Goal: Task Accomplishment & Management: Use online tool/utility

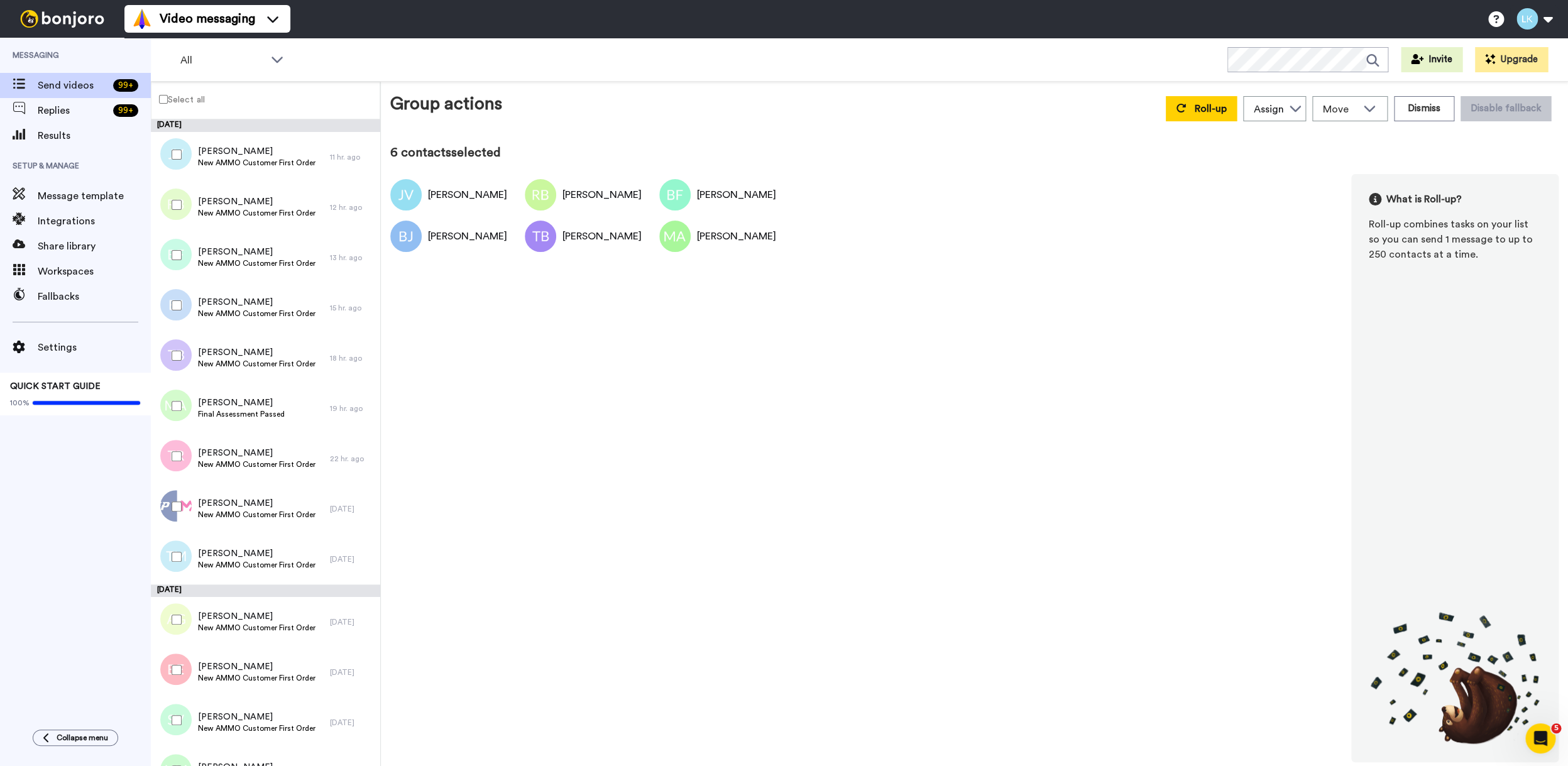
drag, startPoint x: 176, startPoint y: 450, endPoint x: 180, endPoint y: 497, distance: 47.2
click at [176, 450] on div at bounding box center [174, 456] width 45 height 44
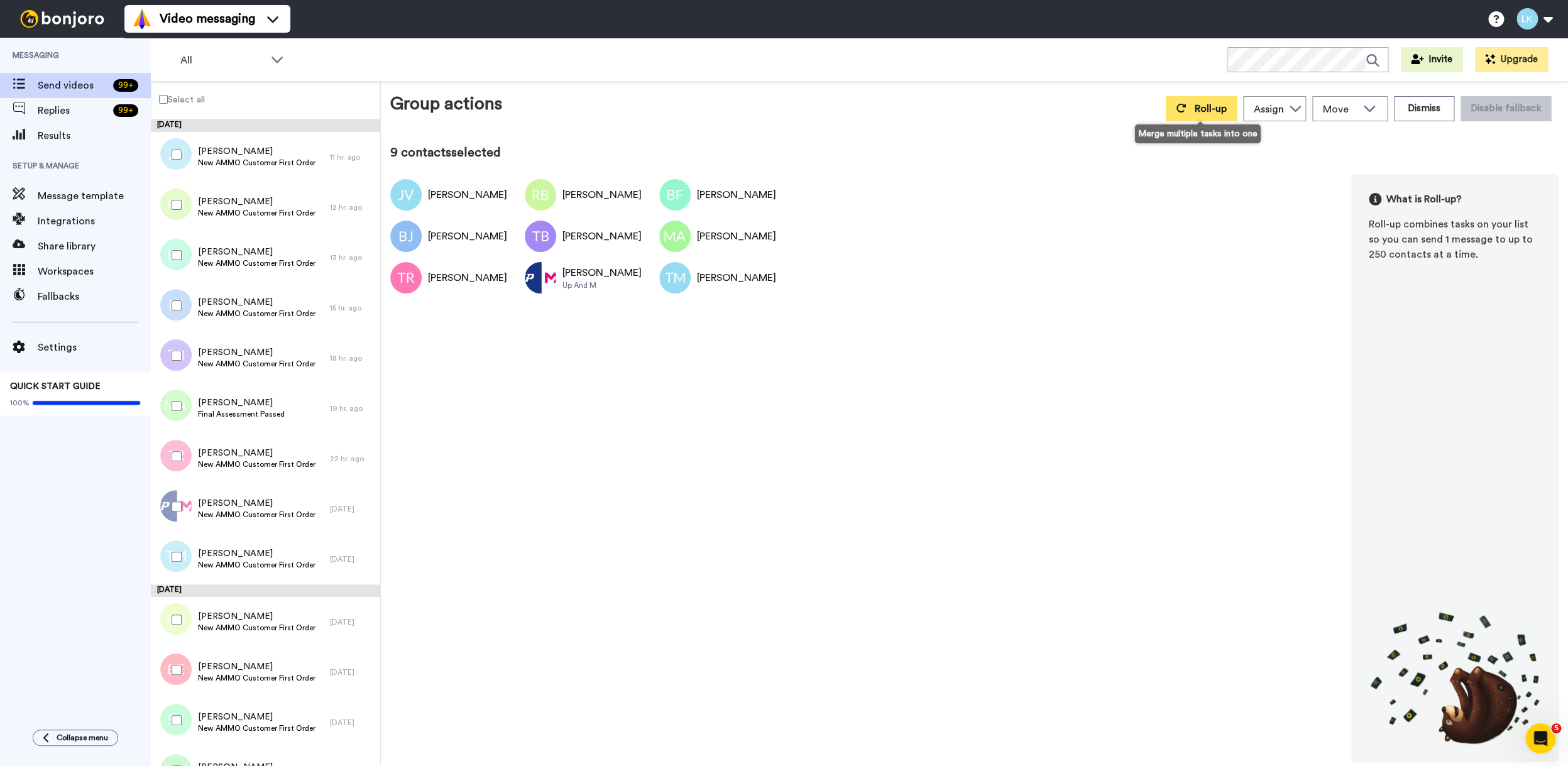
click at [1195, 111] on span "Roll-up" at bounding box center [1210, 109] width 32 height 10
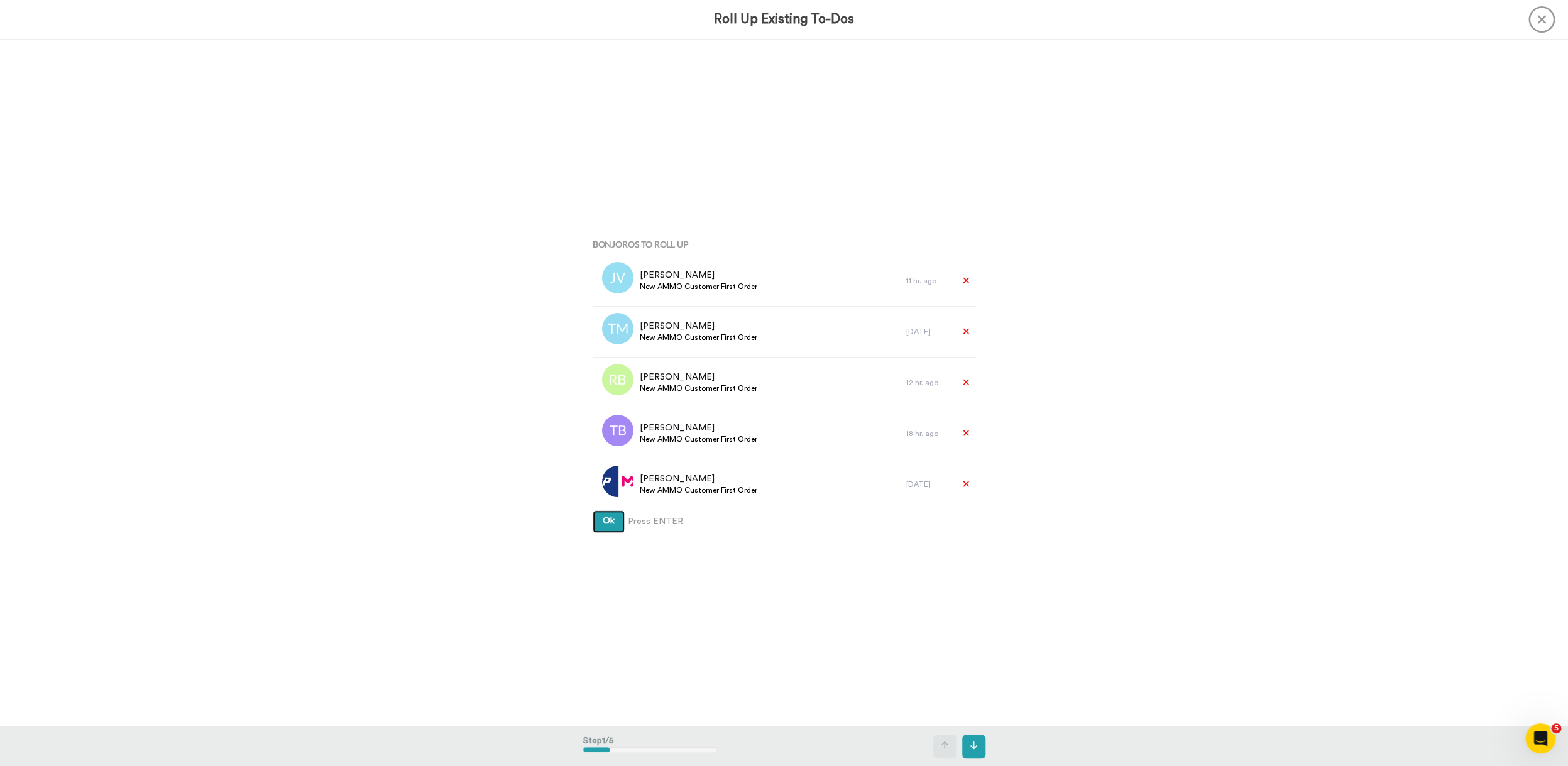
click at [593, 510] on button "Ok" at bounding box center [609, 522] width 32 height 23
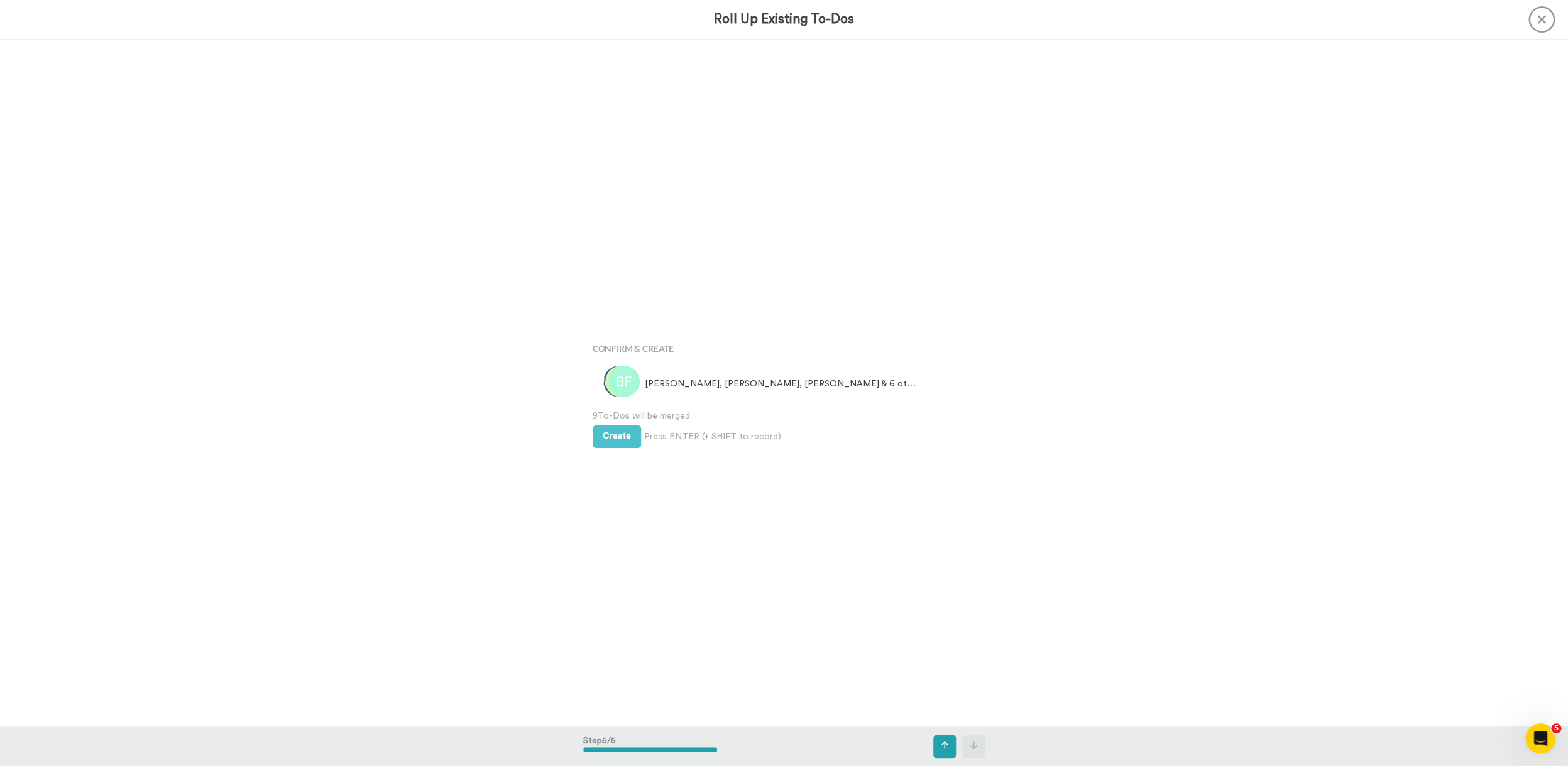
scroll to position [2747, 0]
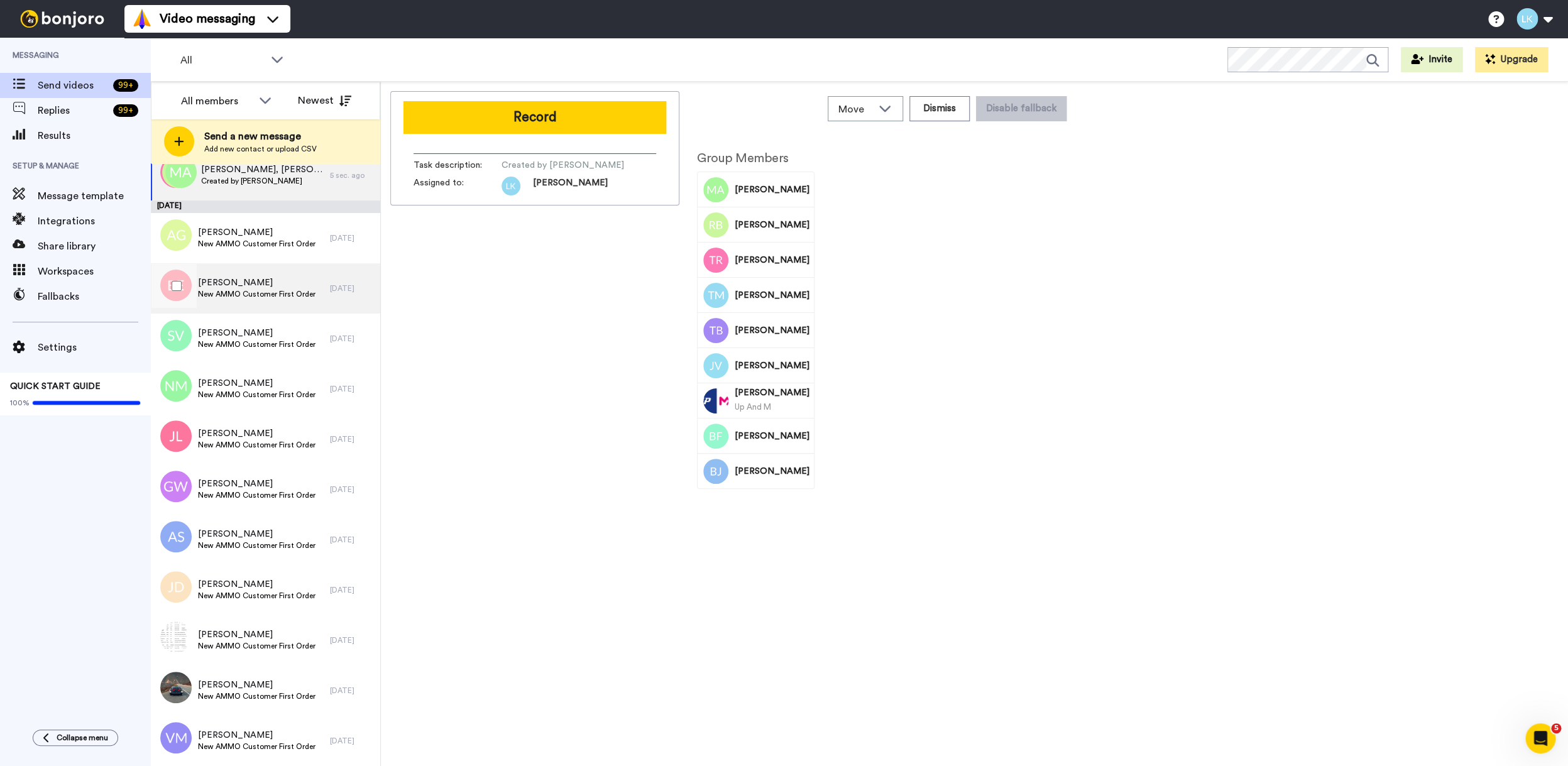
scroll to position [28, 0]
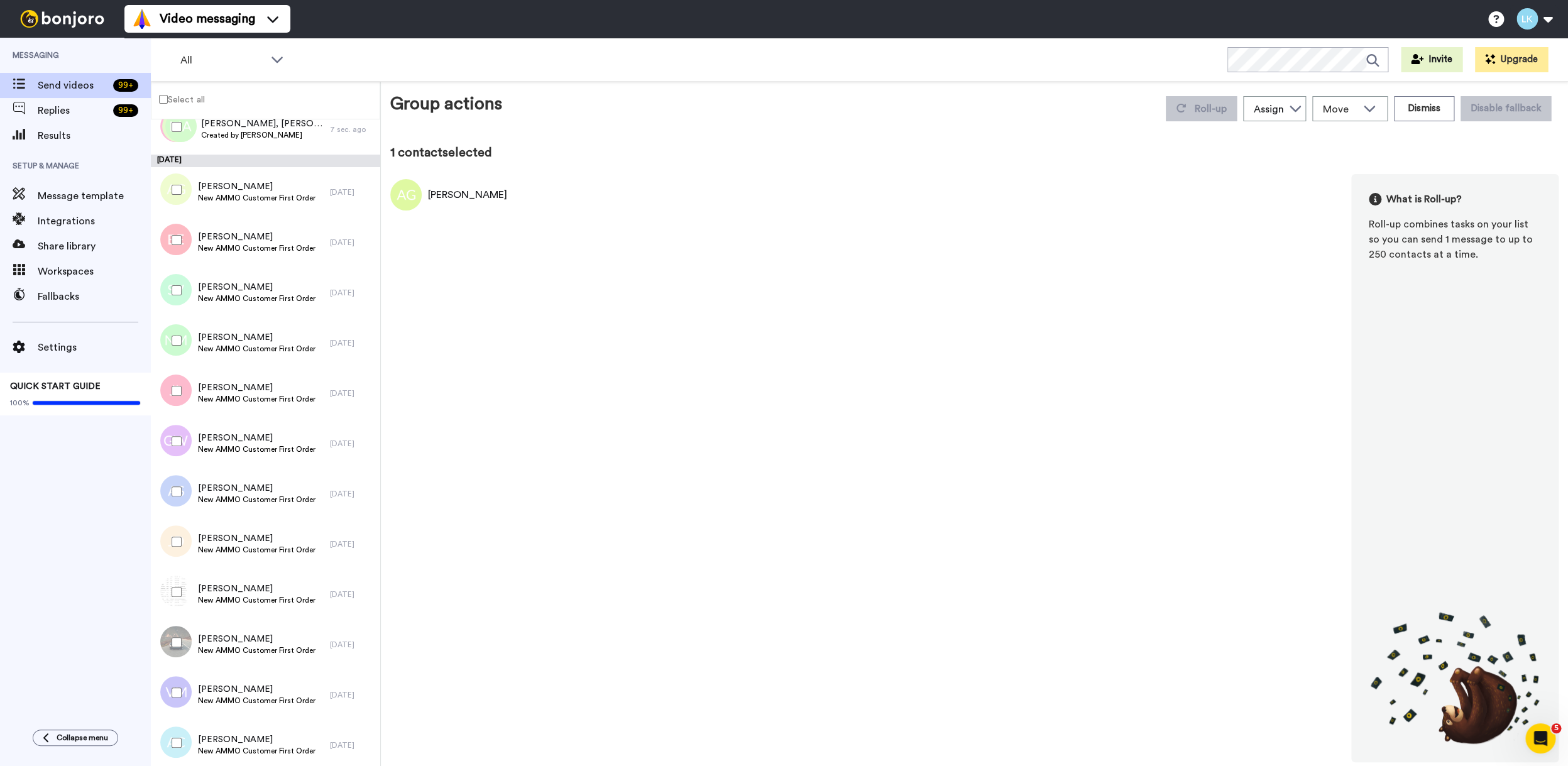
click at [178, 245] on div at bounding box center [174, 240] width 45 height 44
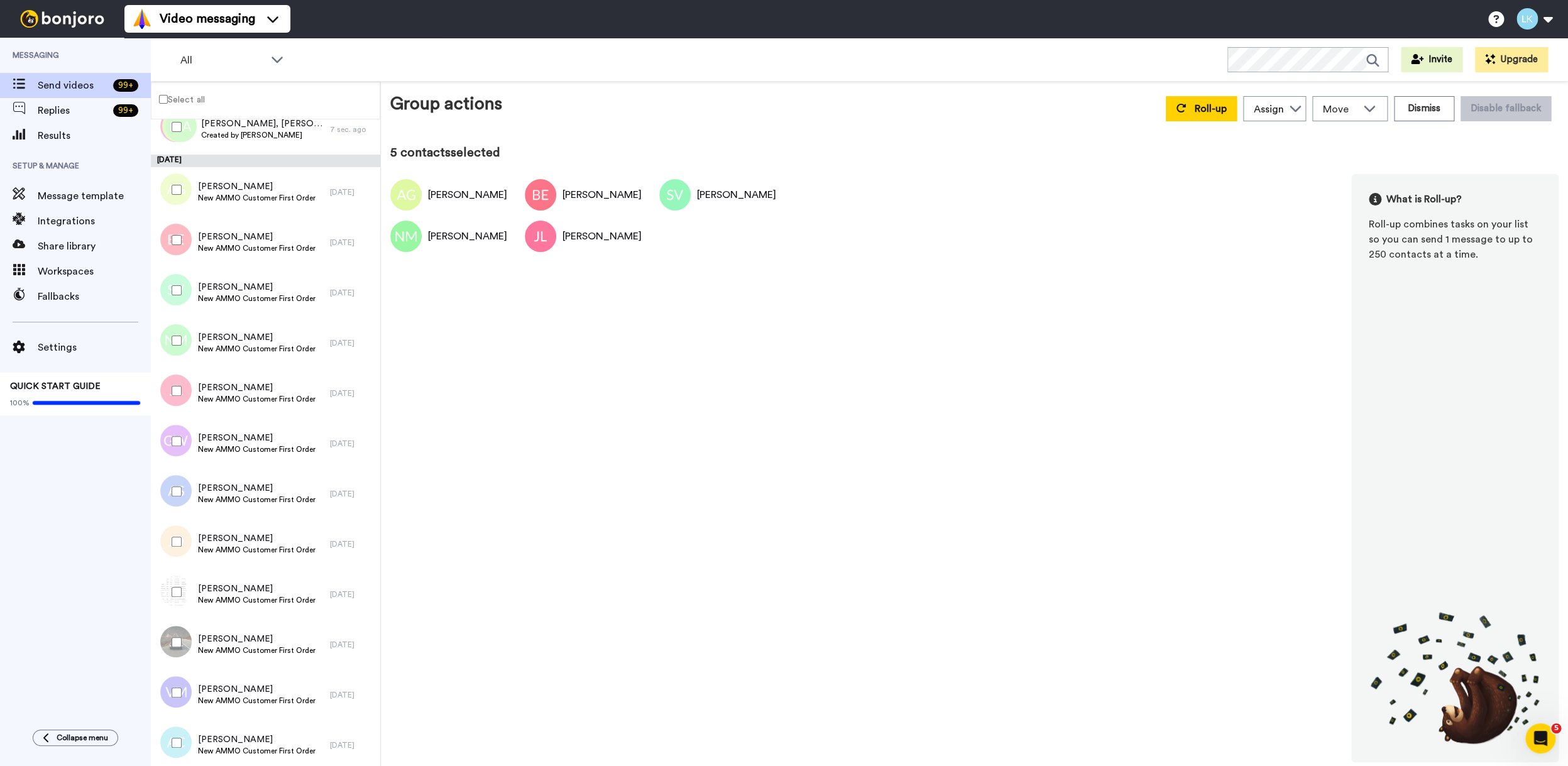
click at [175, 432] on div at bounding box center [174, 441] width 45 height 44
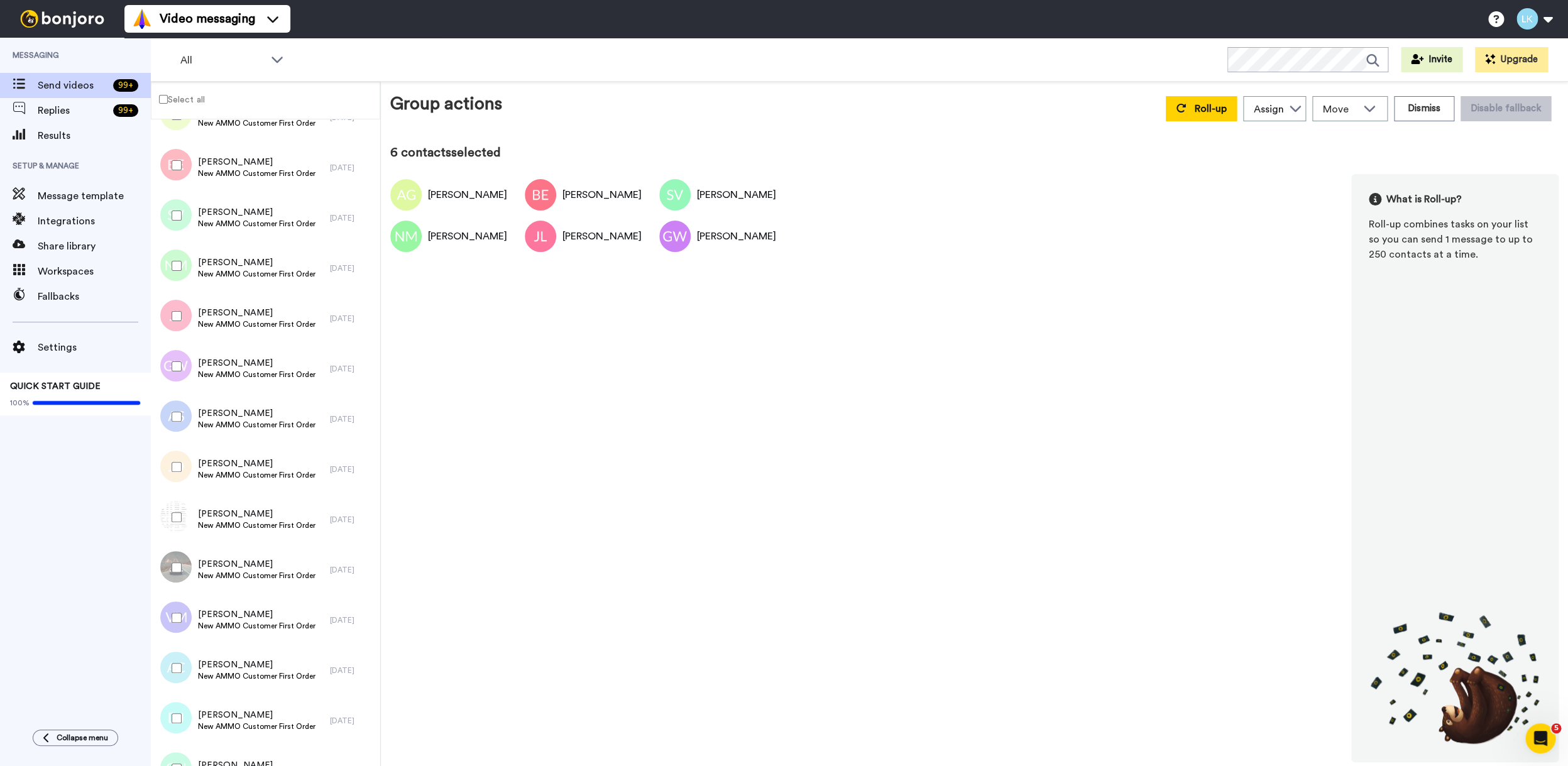
scroll to position [105, 0]
click at [177, 459] on div at bounding box center [174, 464] width 45 height 44
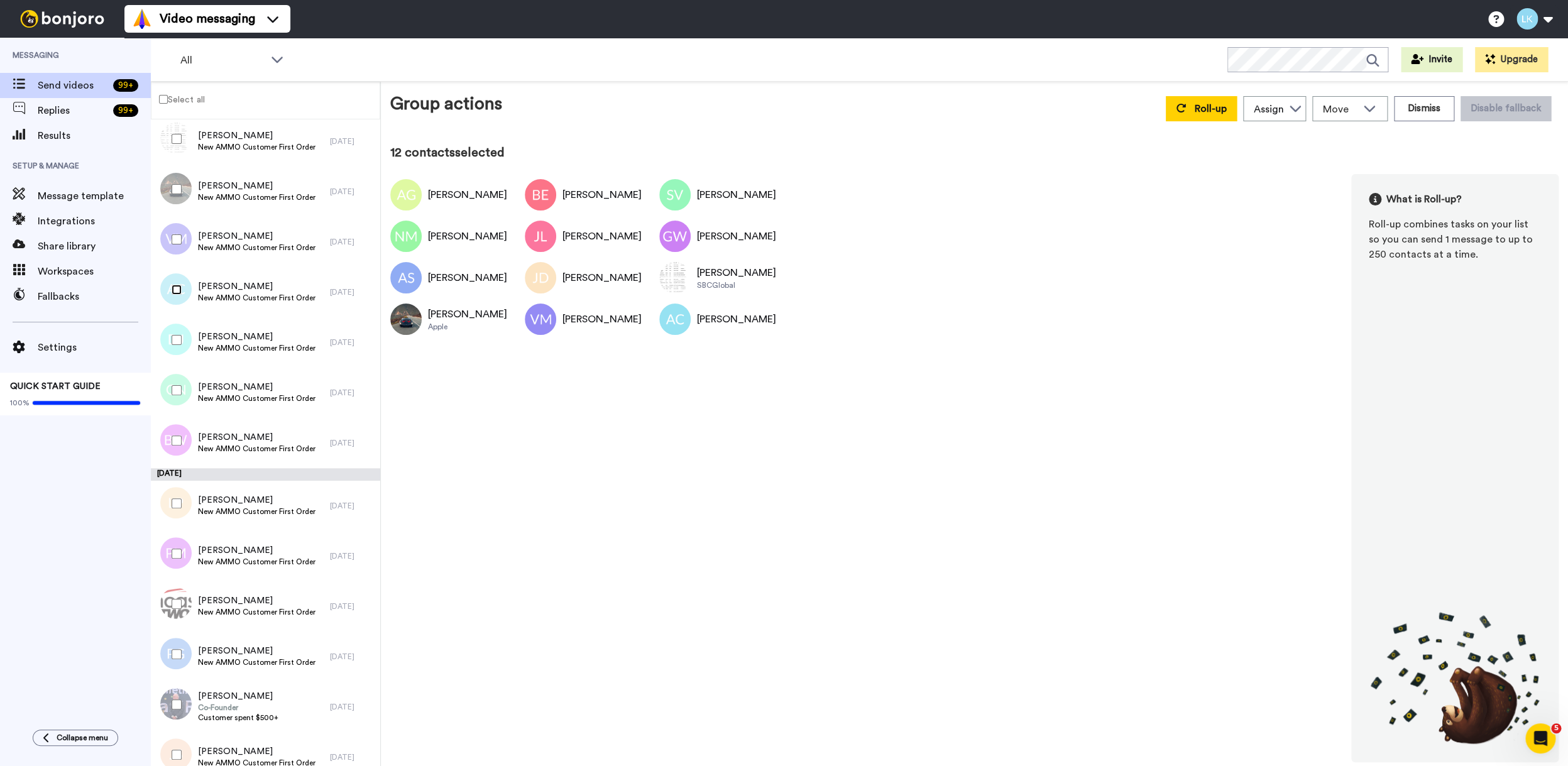
scroll to position [486, 0]
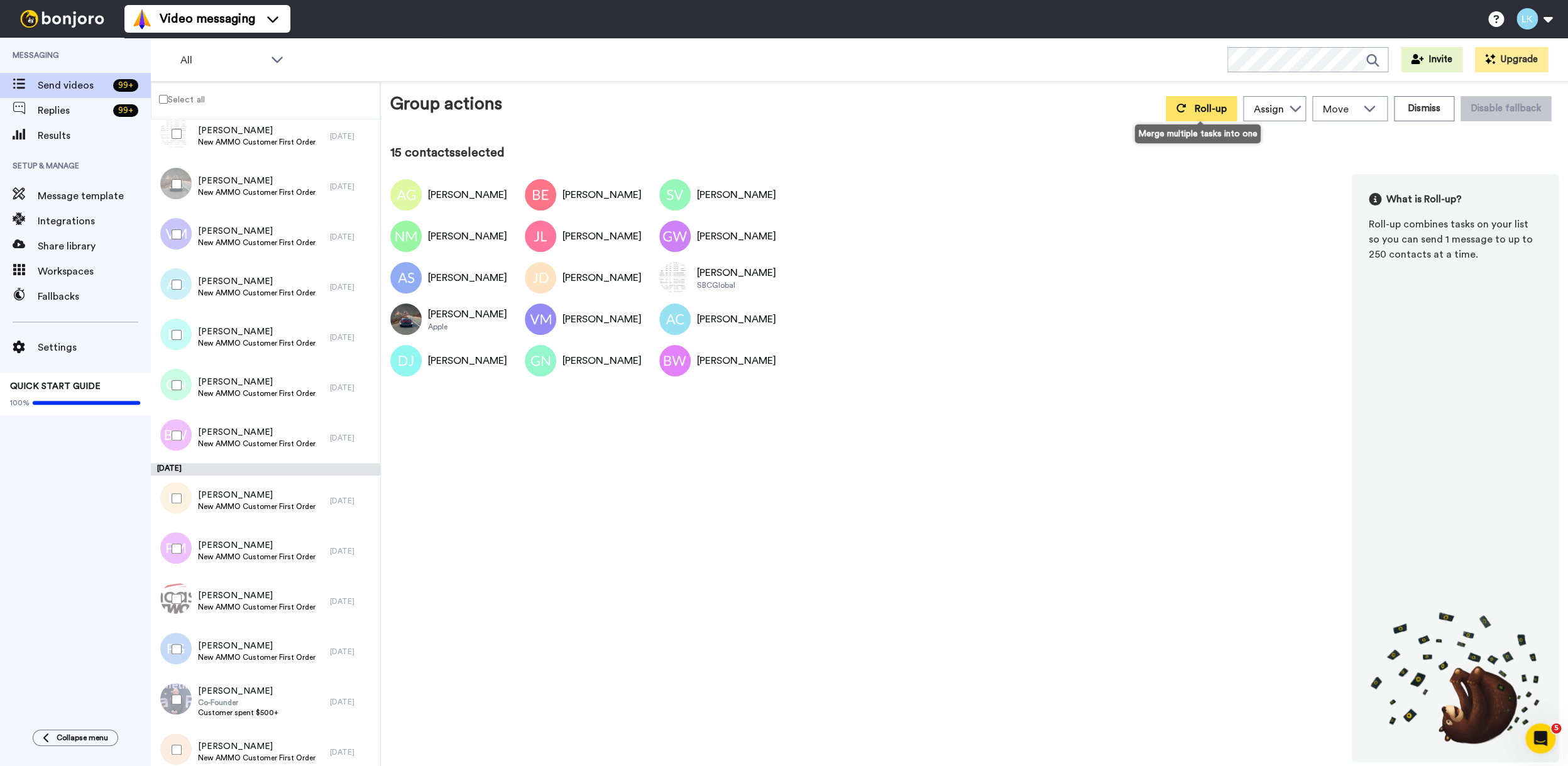
click at [1191, 111] on button "Roll-up" at bounding box center [1201, 109] width 71 height 25
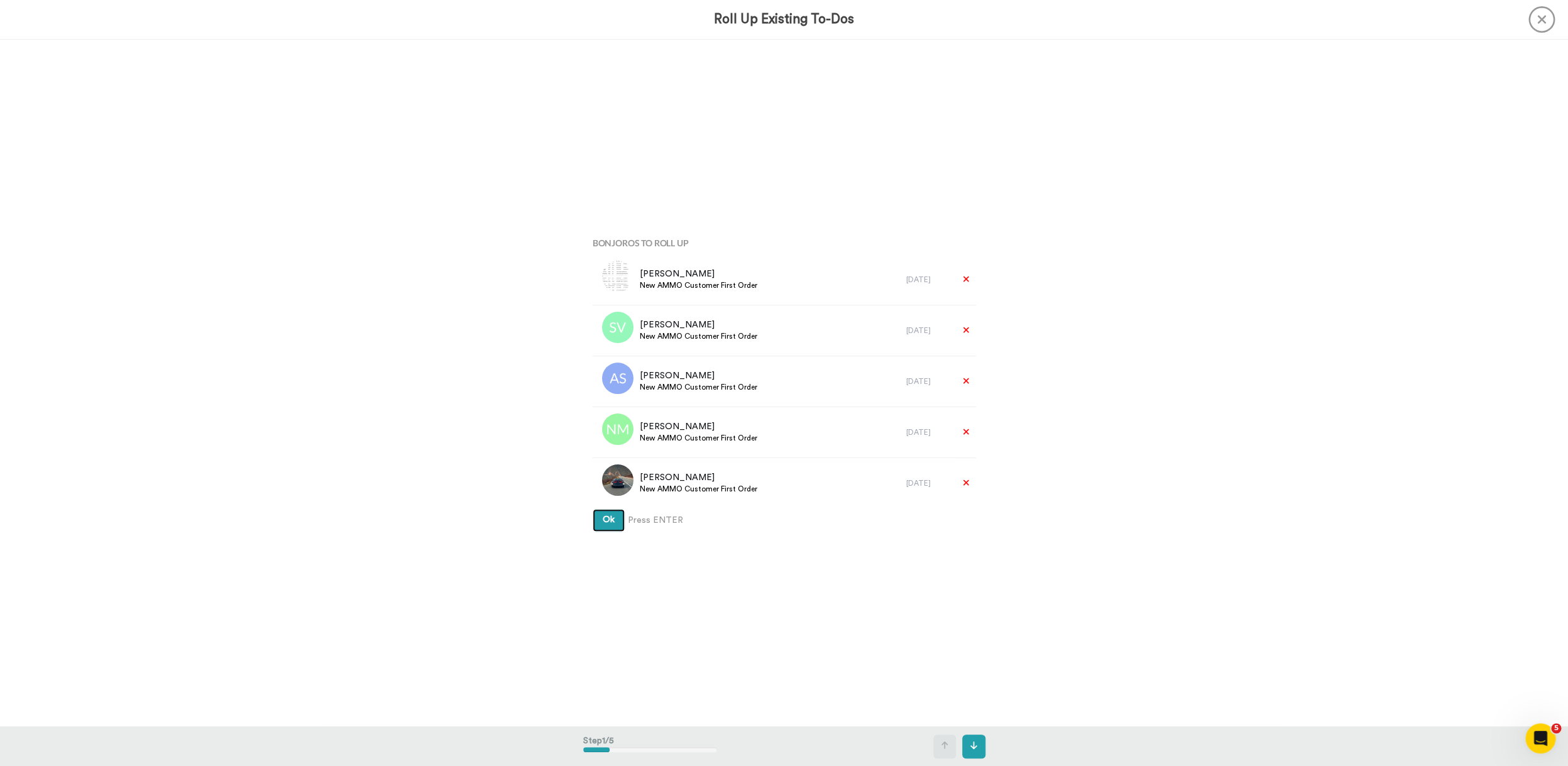
click at [593, 509] on button "Ok" at bounding box center [609, 520] width 32 height 23
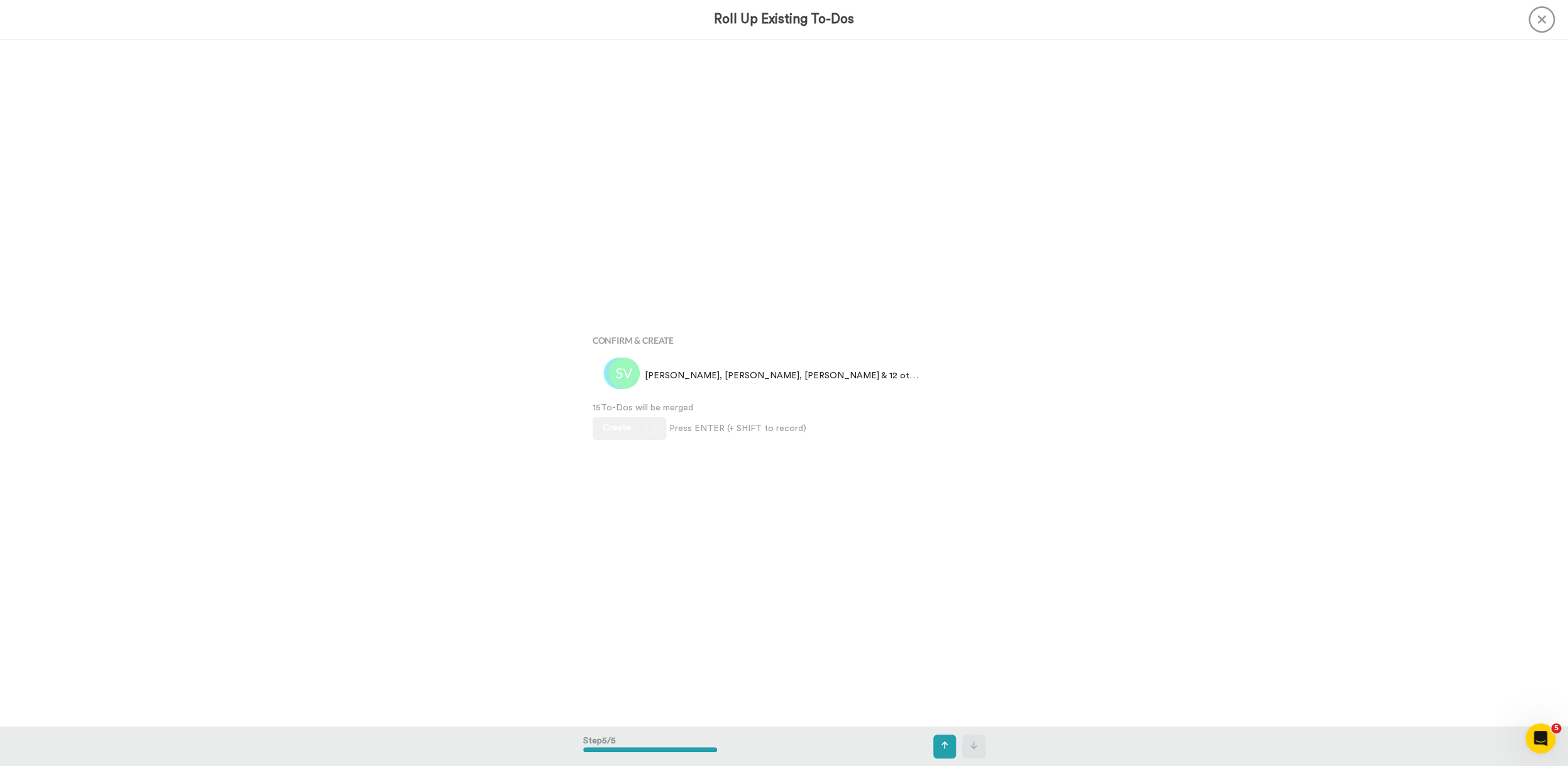
scroll to position [2747, 0]
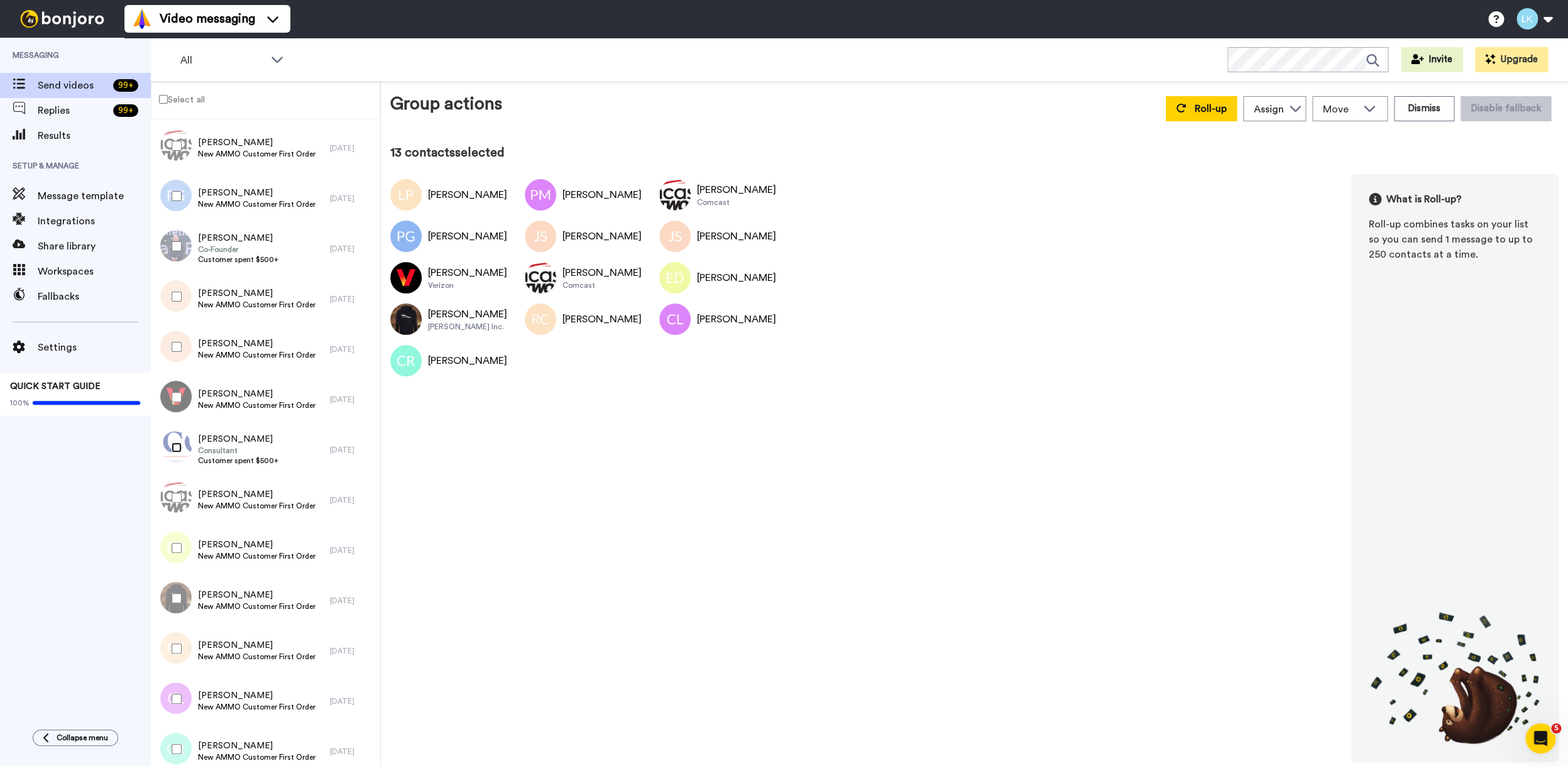
scroll to position [222, 0]
click at [1187, 119] on button "Roll-up" at bounding box center [1201, 109] width 71 height 25
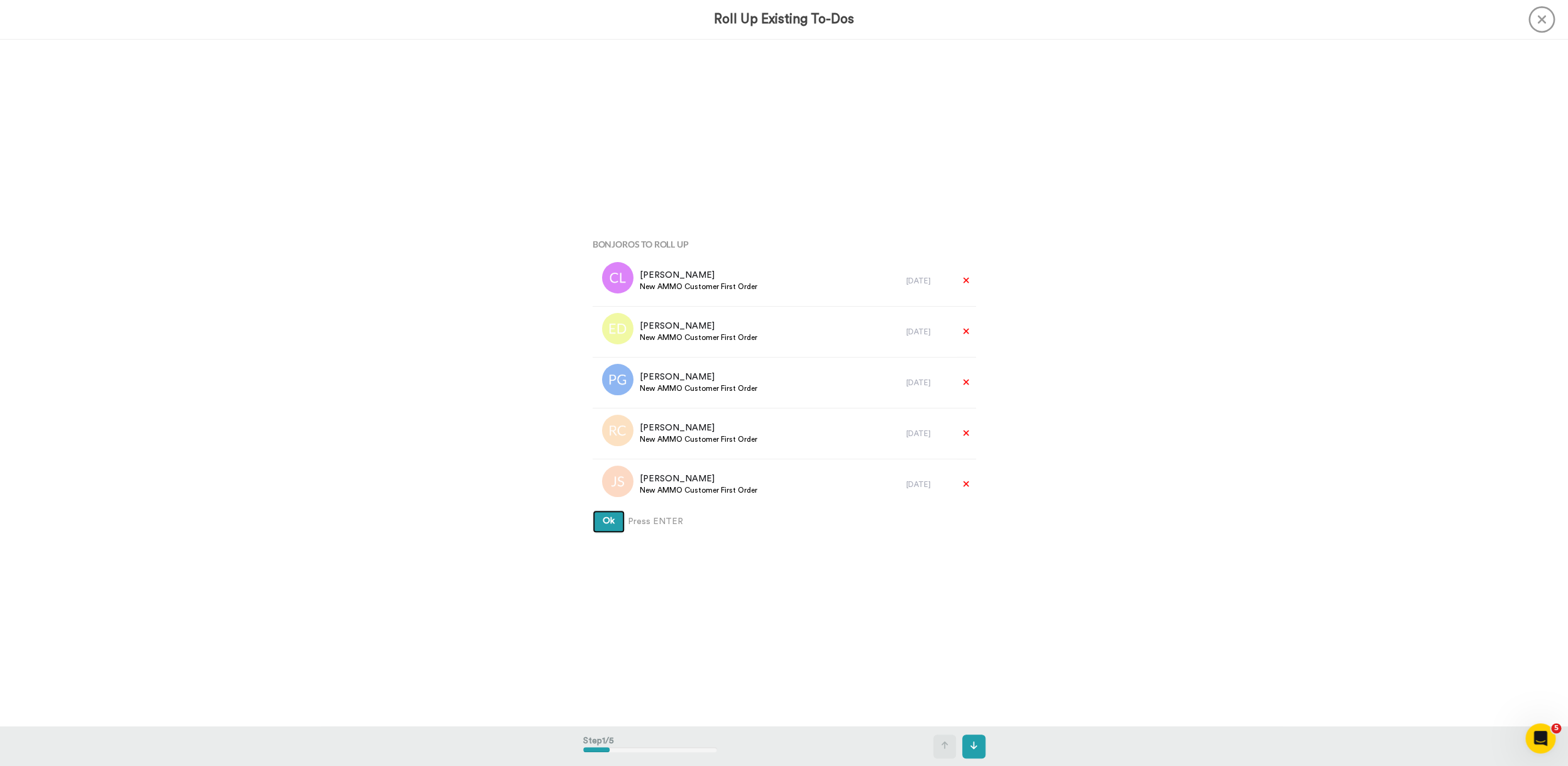
click at [593, 510] on button "Ok" at bounding box center [609, 522] width 32 height 23
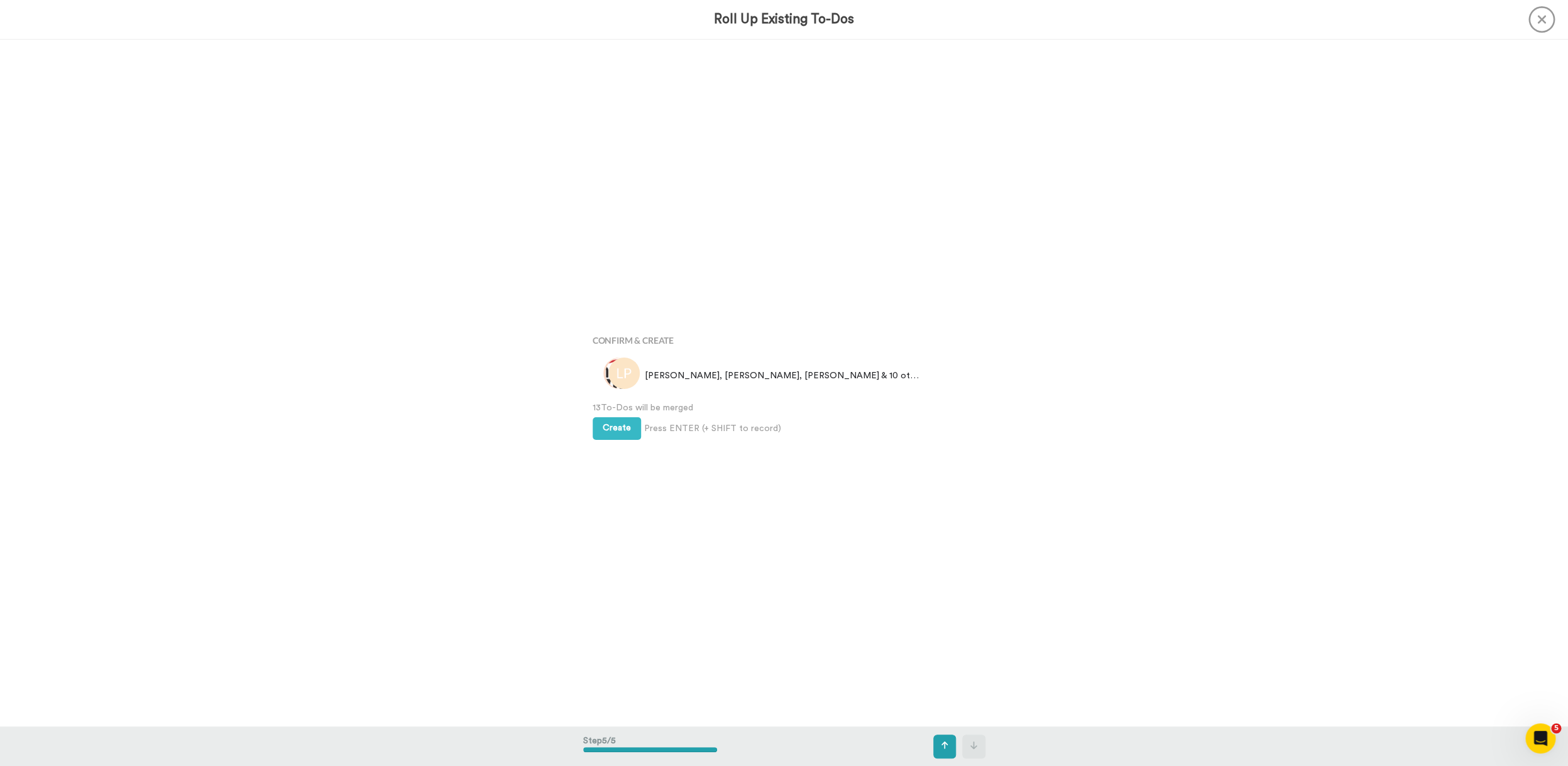
scroll to position [2747, 0]
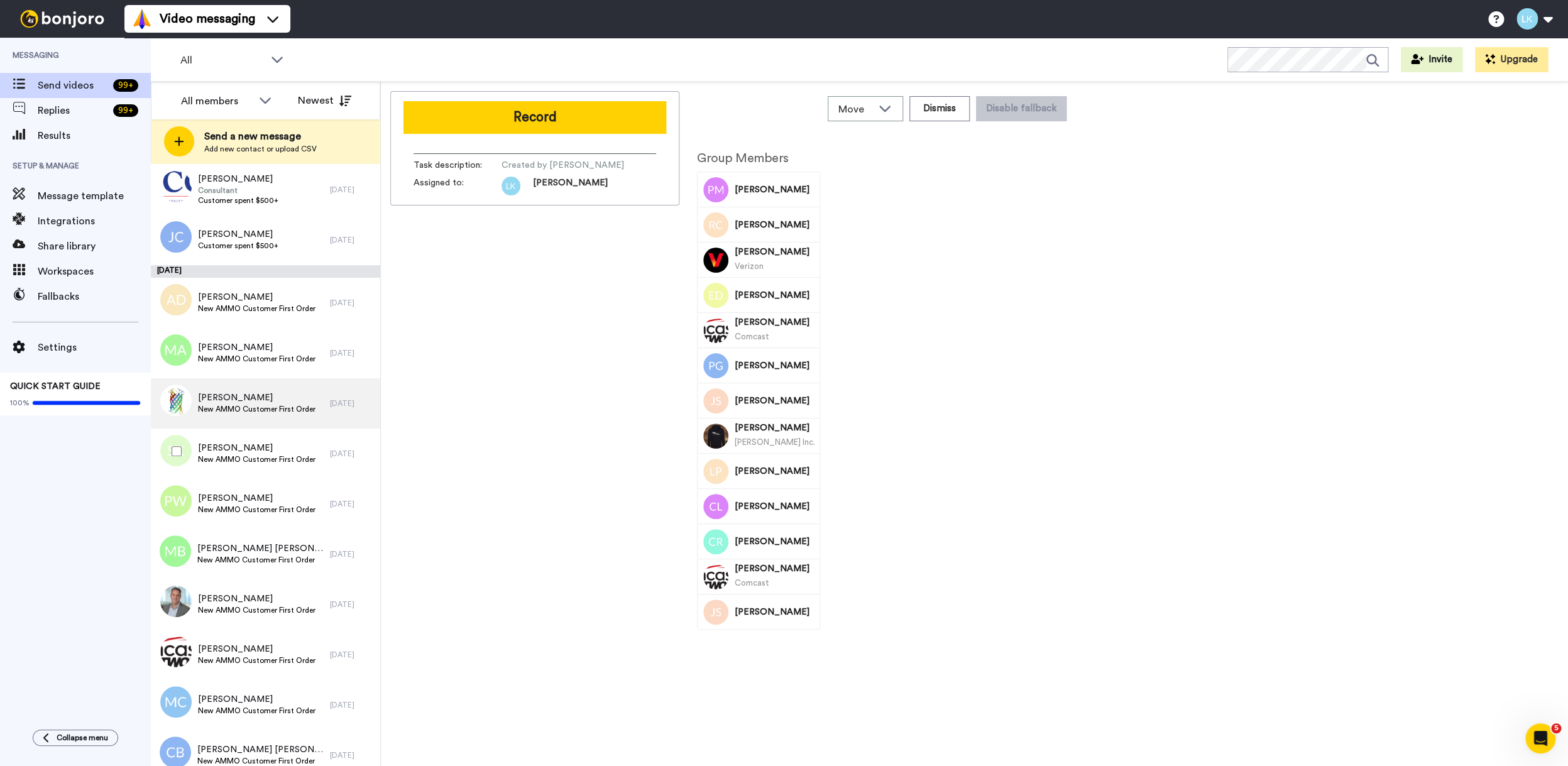
scroll to position [262, 0]
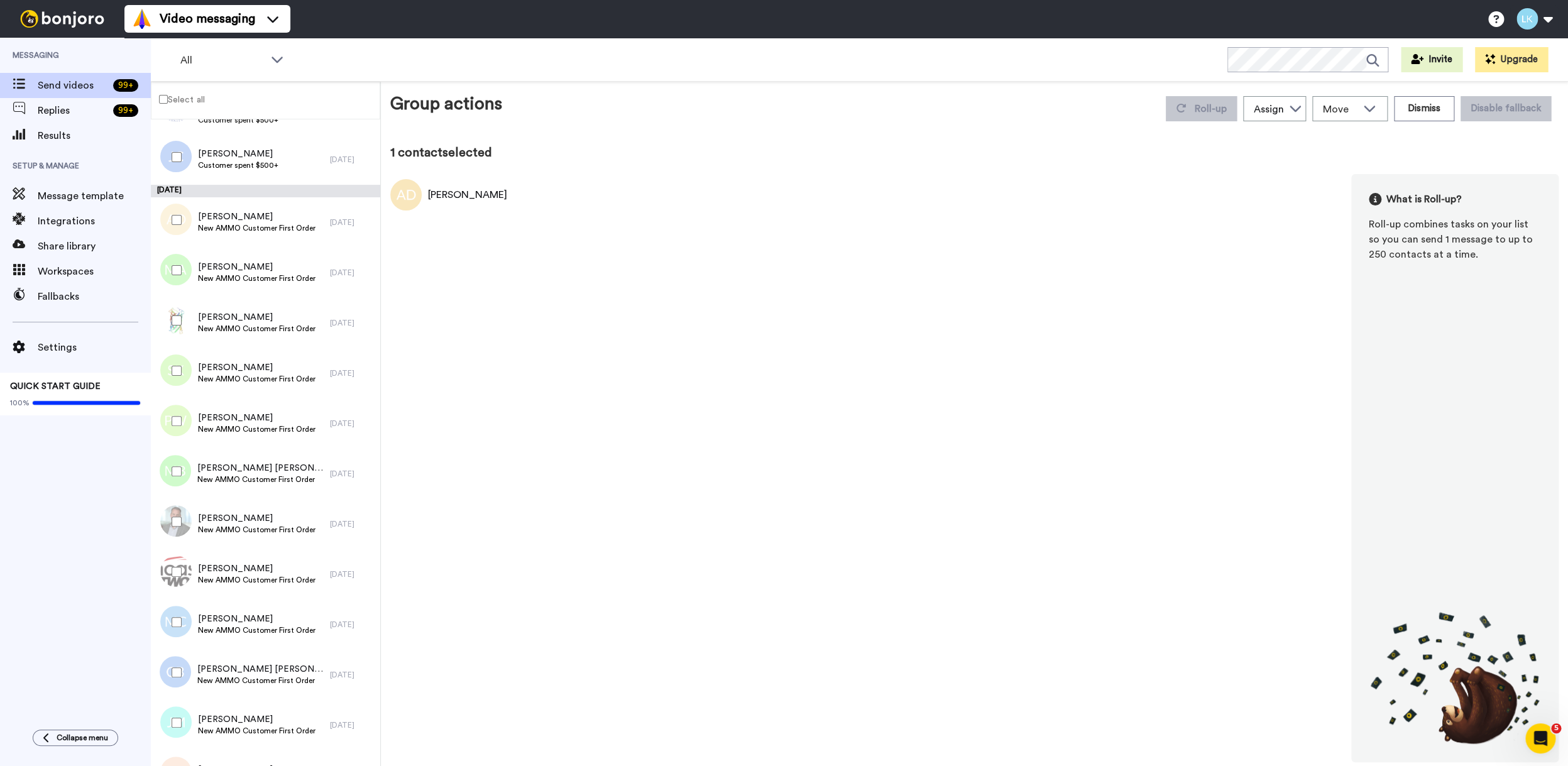
click at [178, 276] on div at bounding box center [174, 270] width 45 height 44
click at [179, 377] on div at bounding box center [174, 371] width 45 height 44
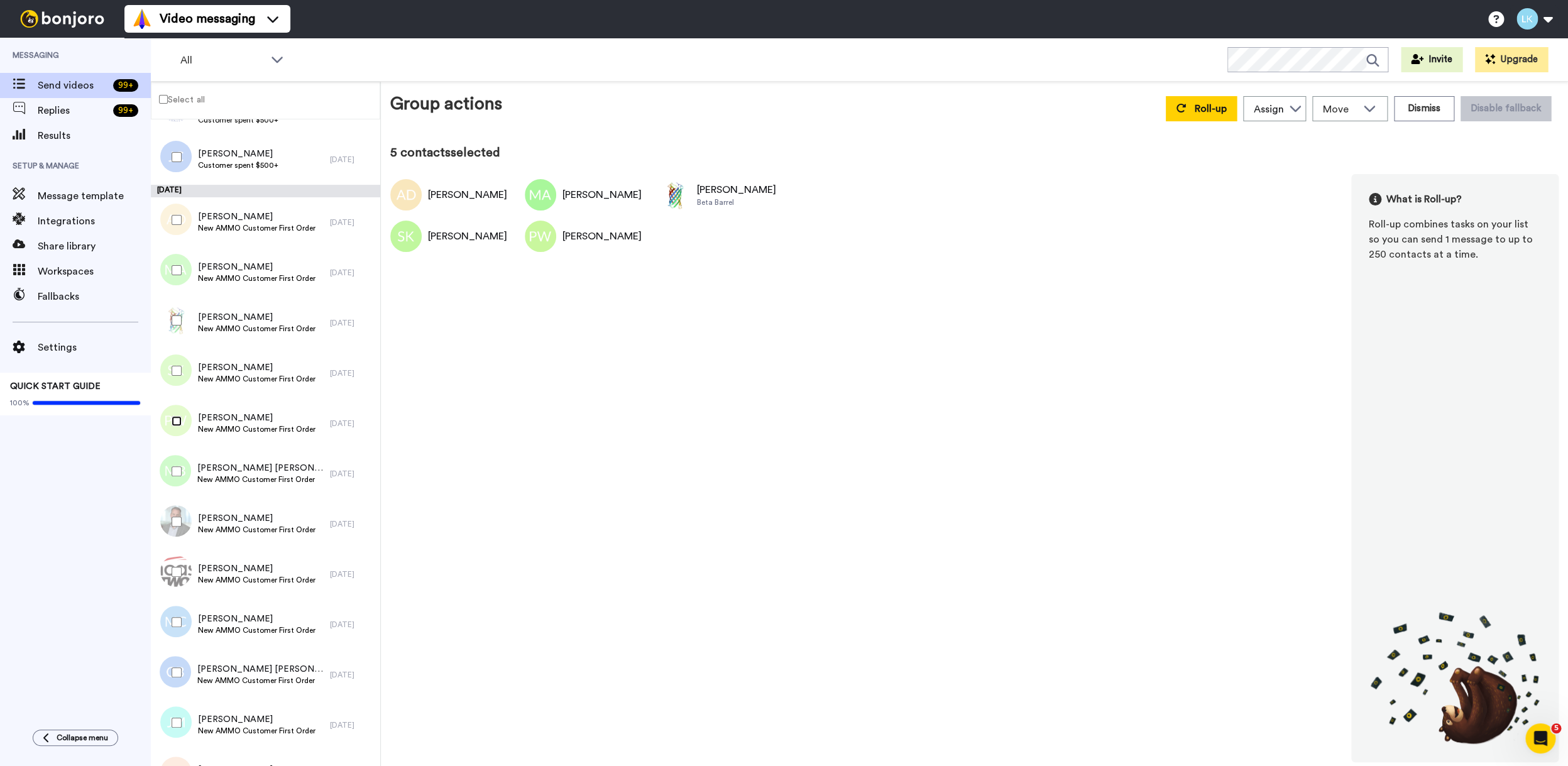
scroll to position [330, 0]
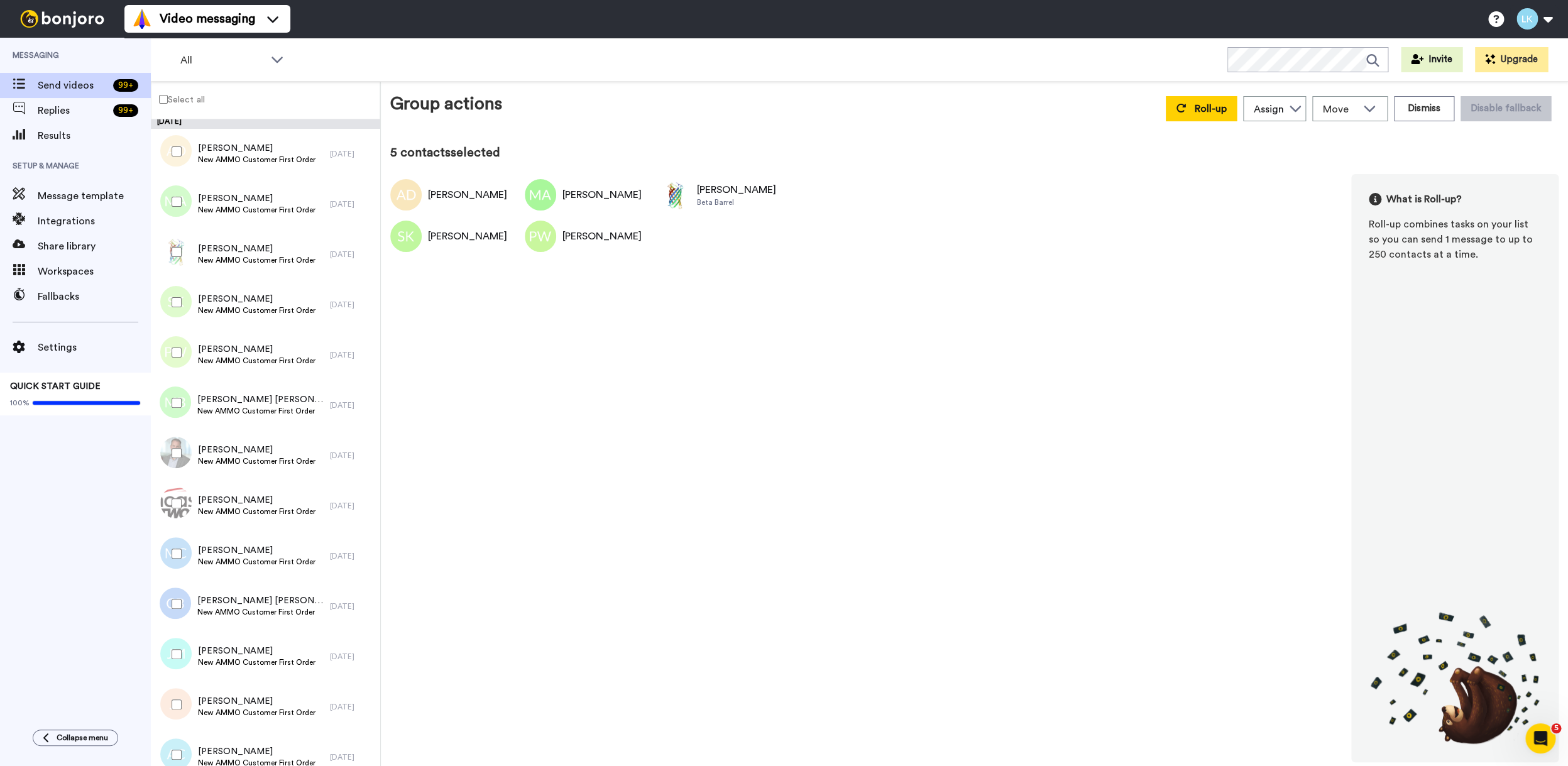
click at [181, 408] on div at bounding box center [174, 403] width 45 height 44
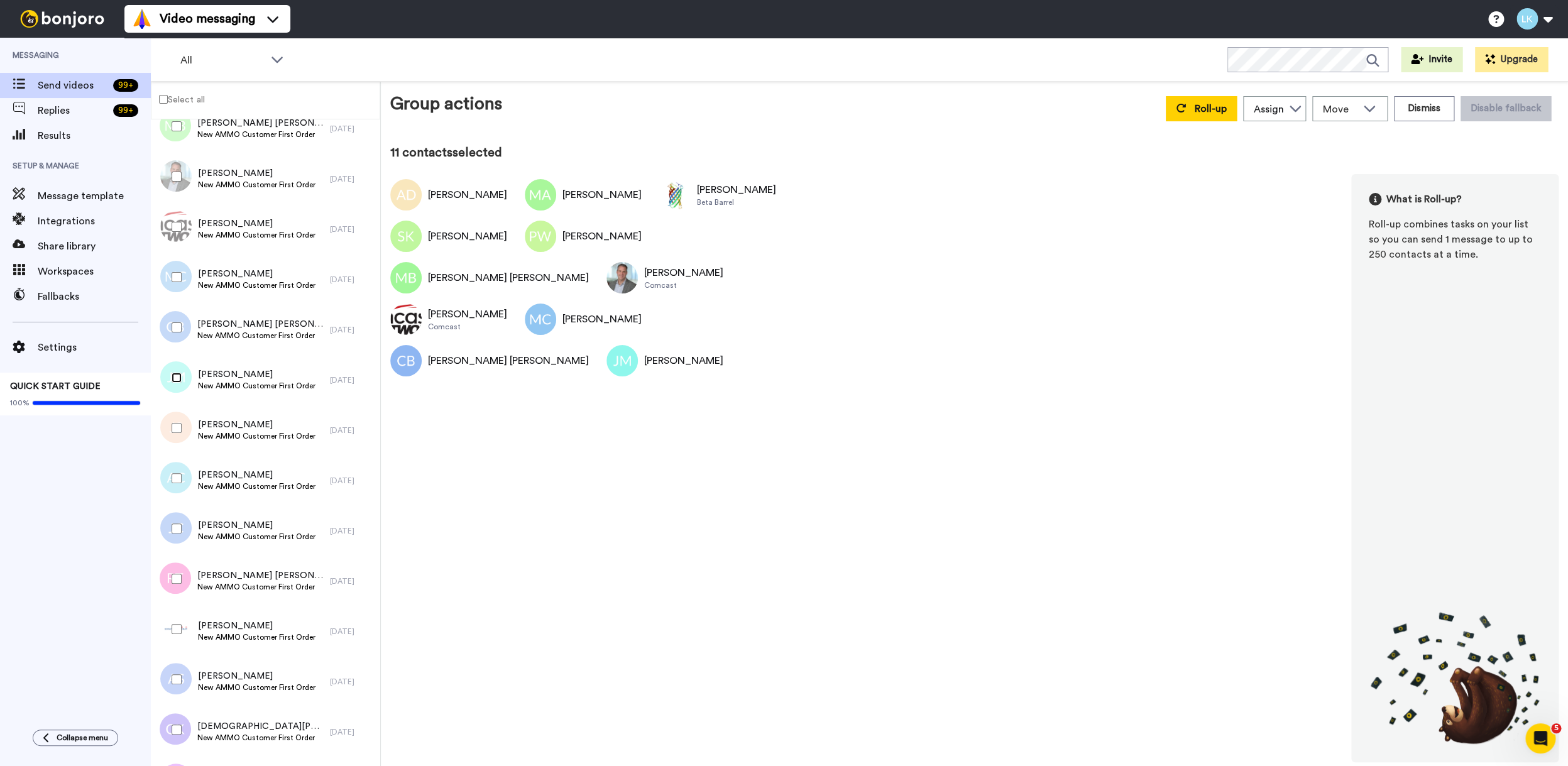
scroll to position [607, 0]
click at [177, 469] on div at bounding box center [174, 477] width 45 height 44
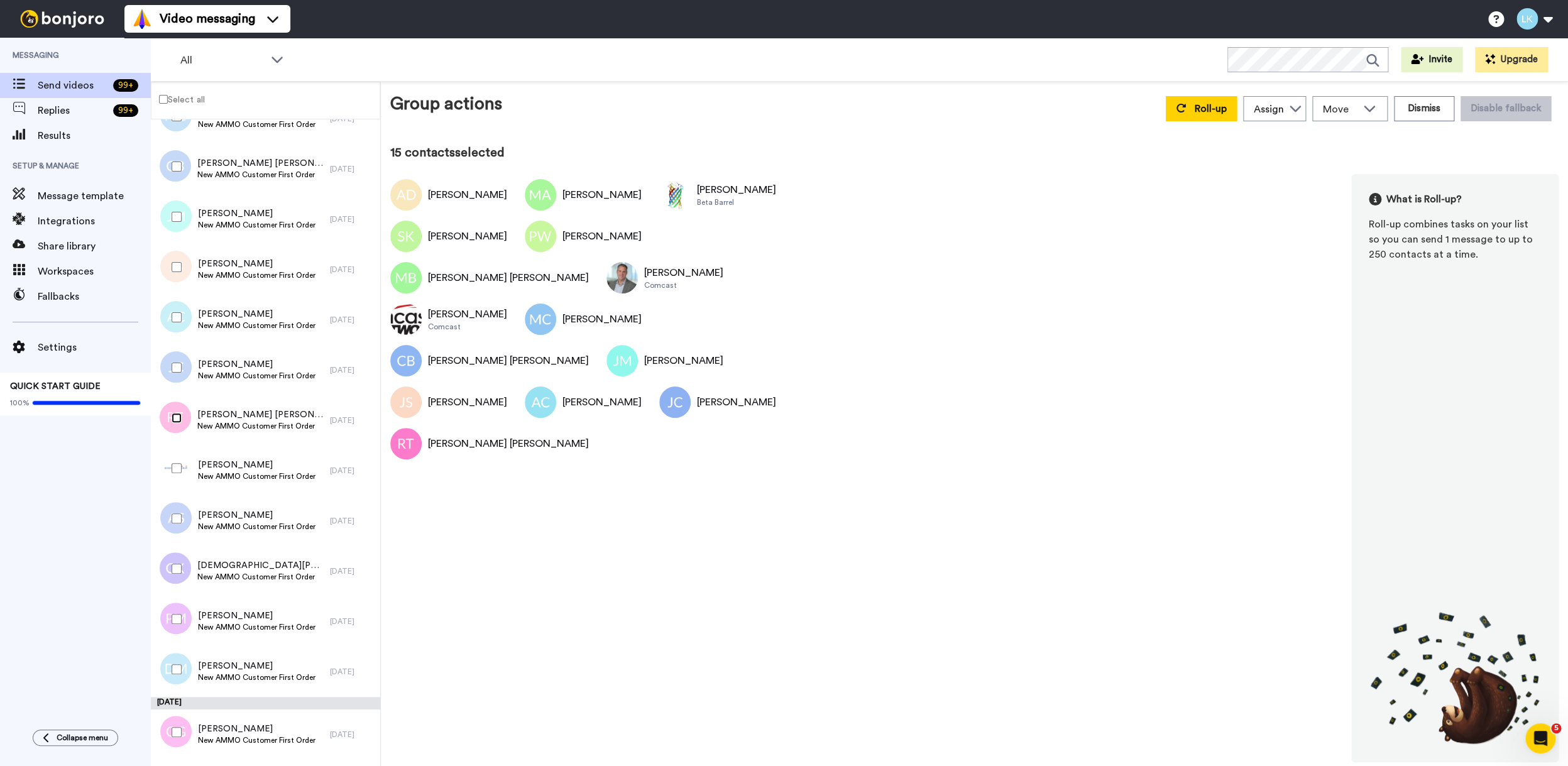
scroll to position [795, 0]
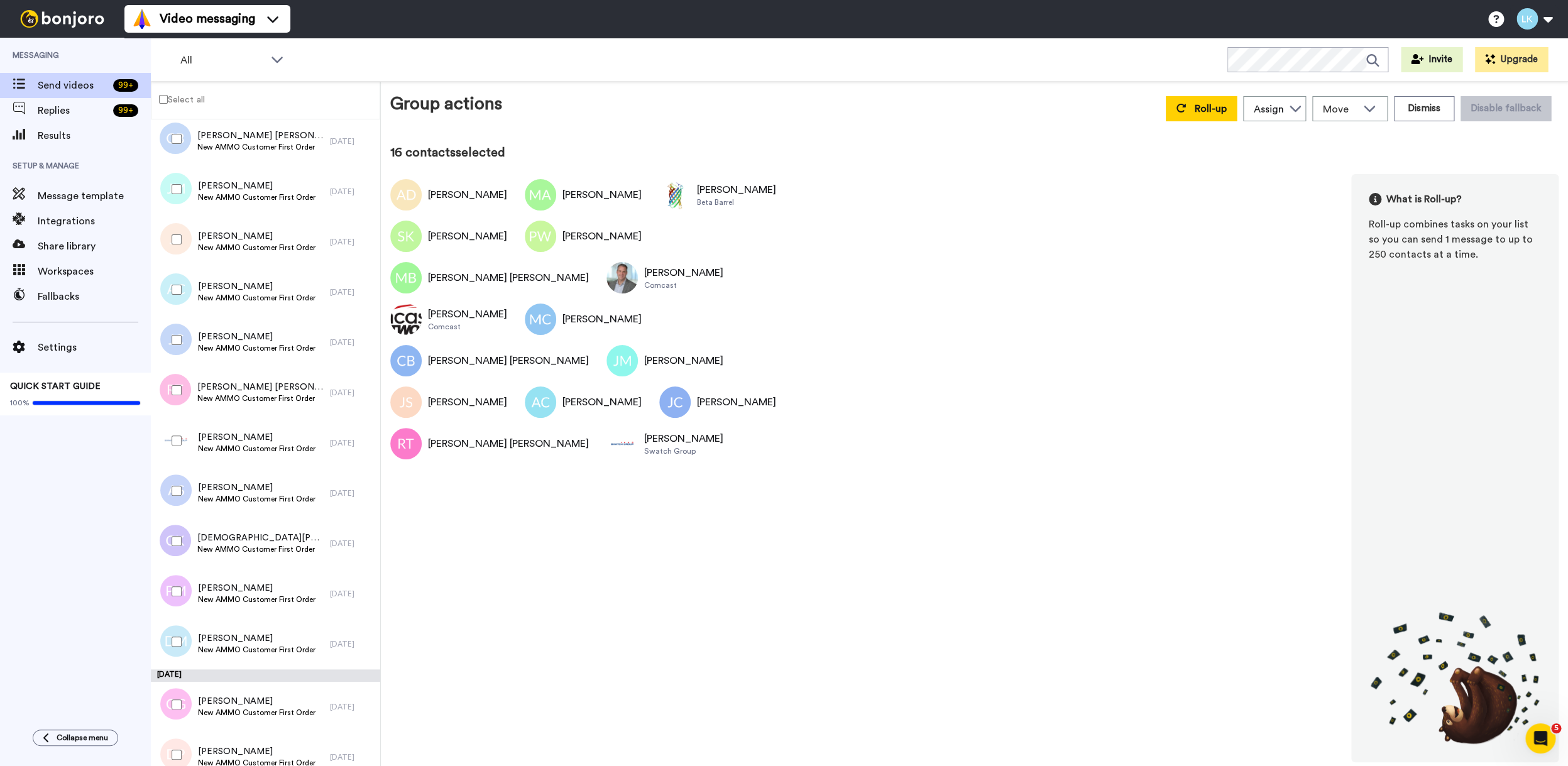
click at [177, 499] on div at bounding box center [174, 491] width 45 height 44
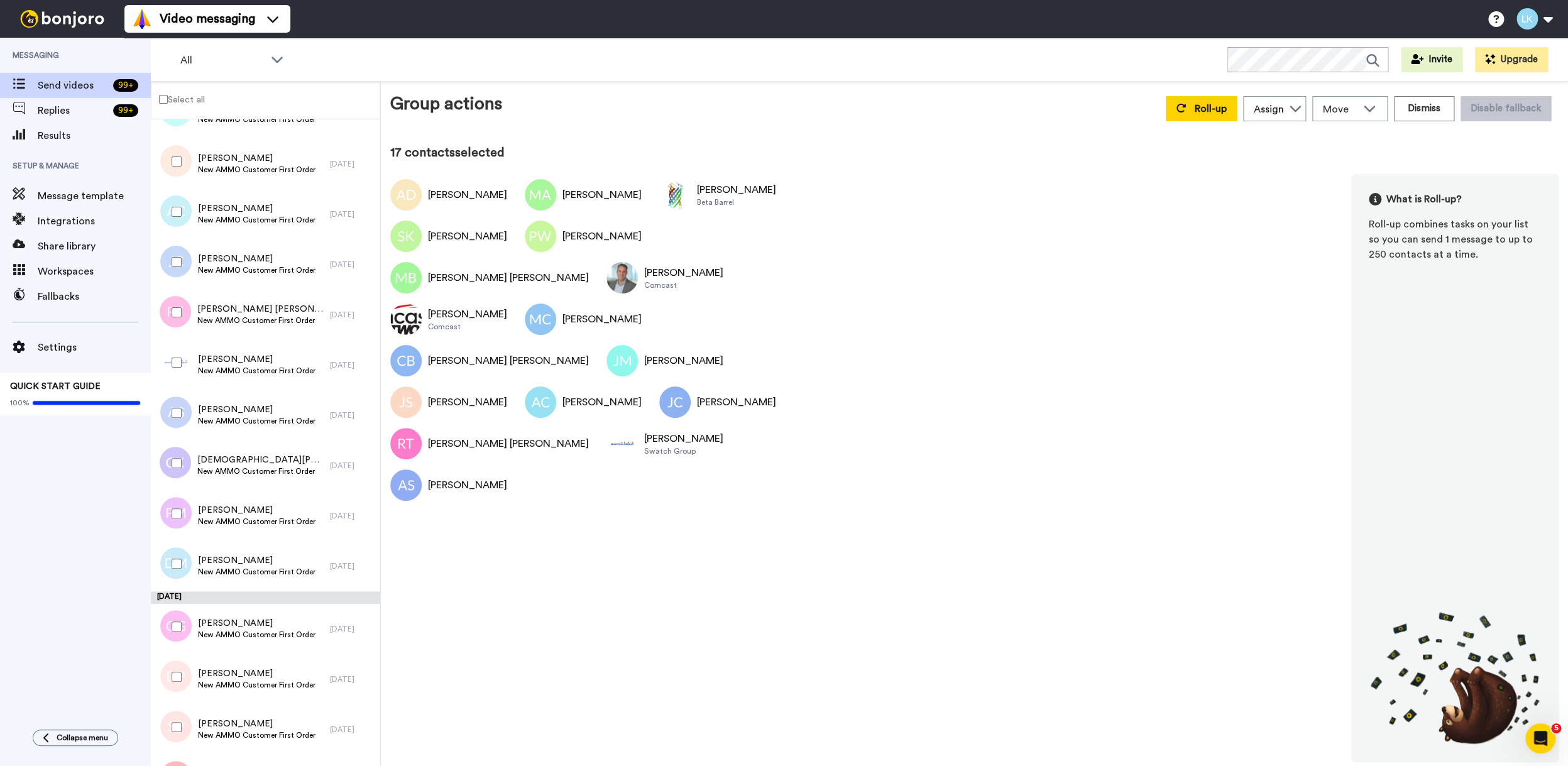
scroll to position [874, 0]
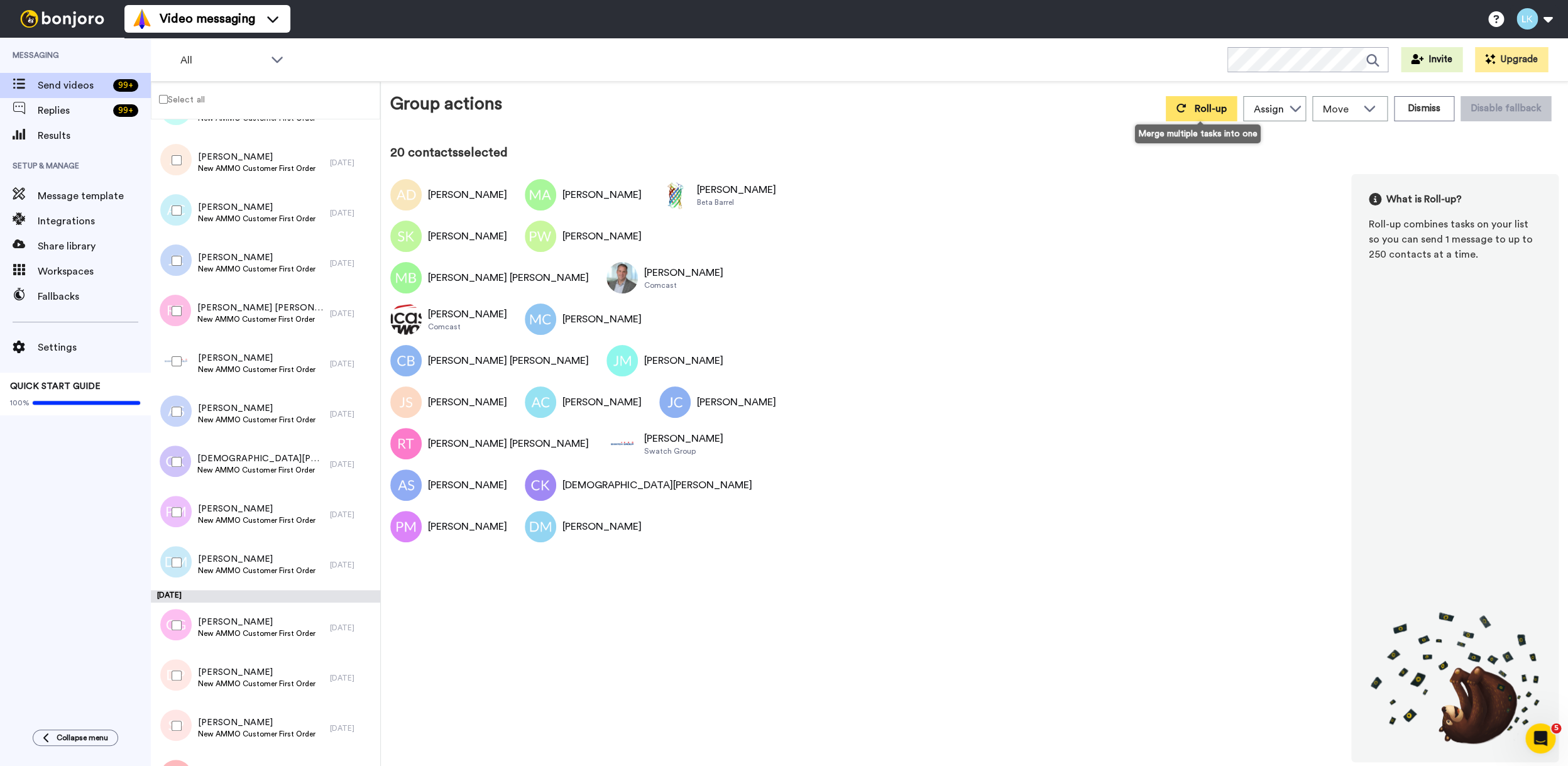
click at [1197, 107] on span "Roll-up" at bounding box center [1210, 109] width 32 height 10
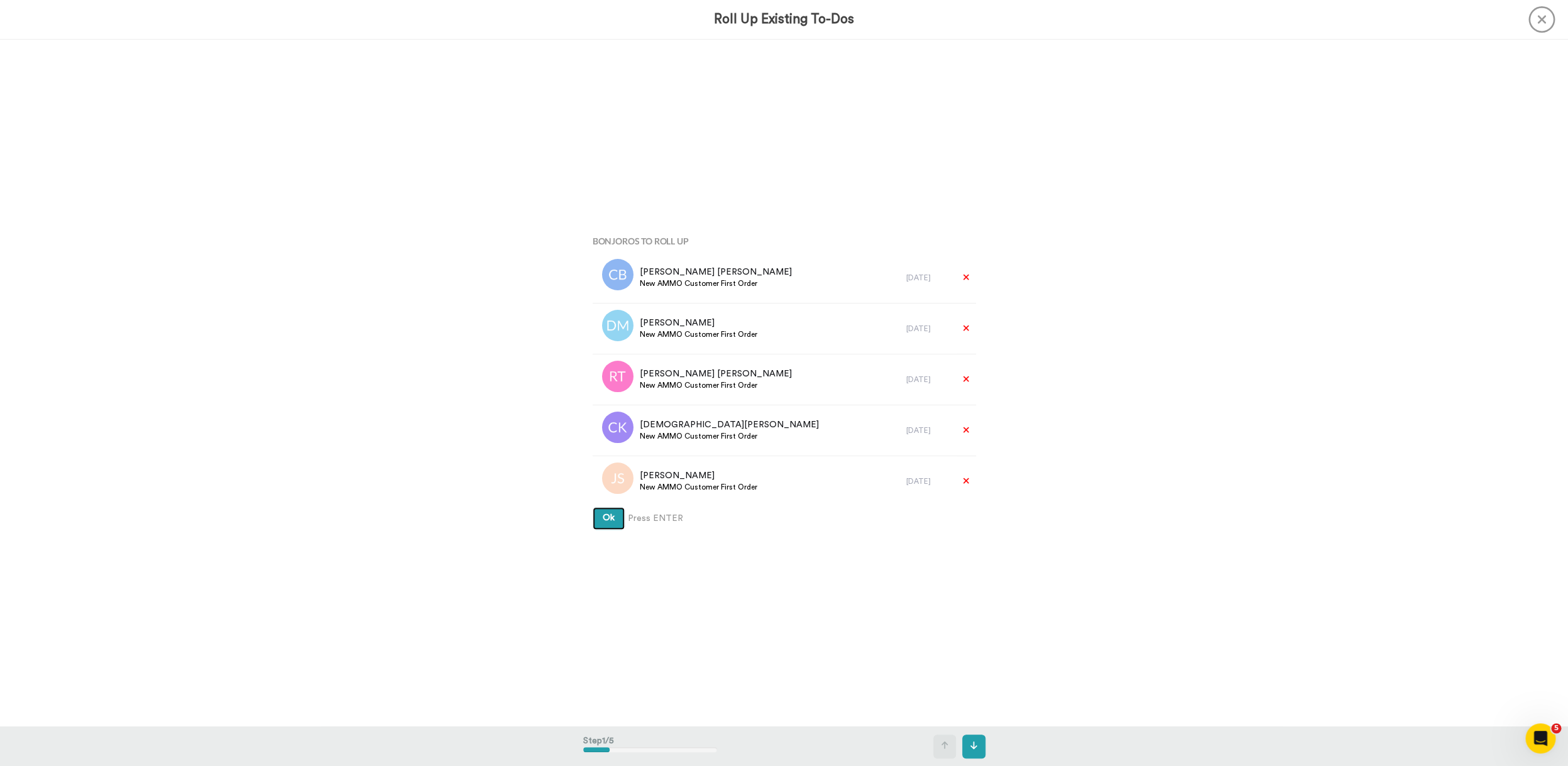
click at [593, 507] on button "Ok" at bounding box center [609, 518] width 32 height 23
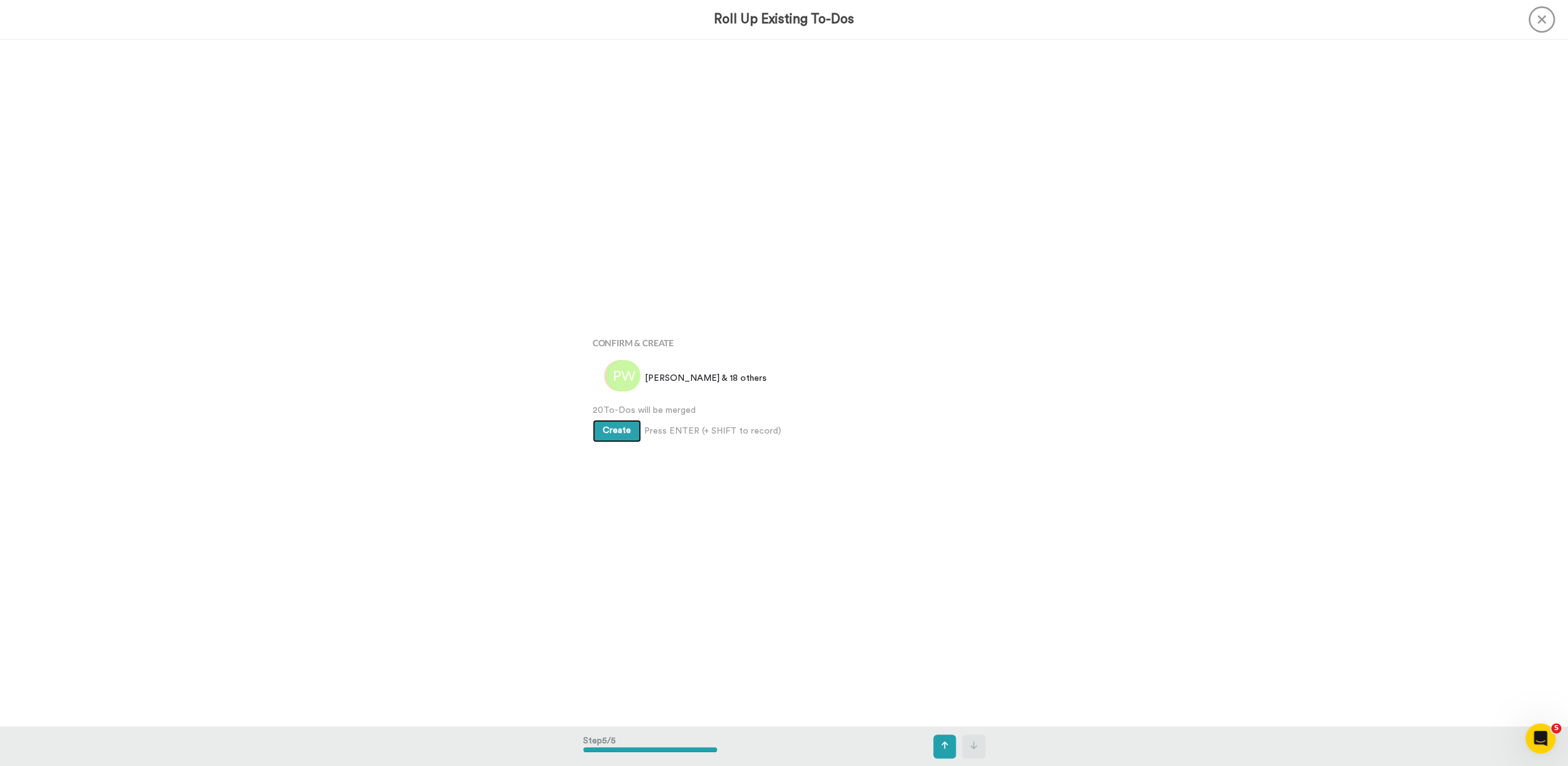
scroll to position [2747, 0]
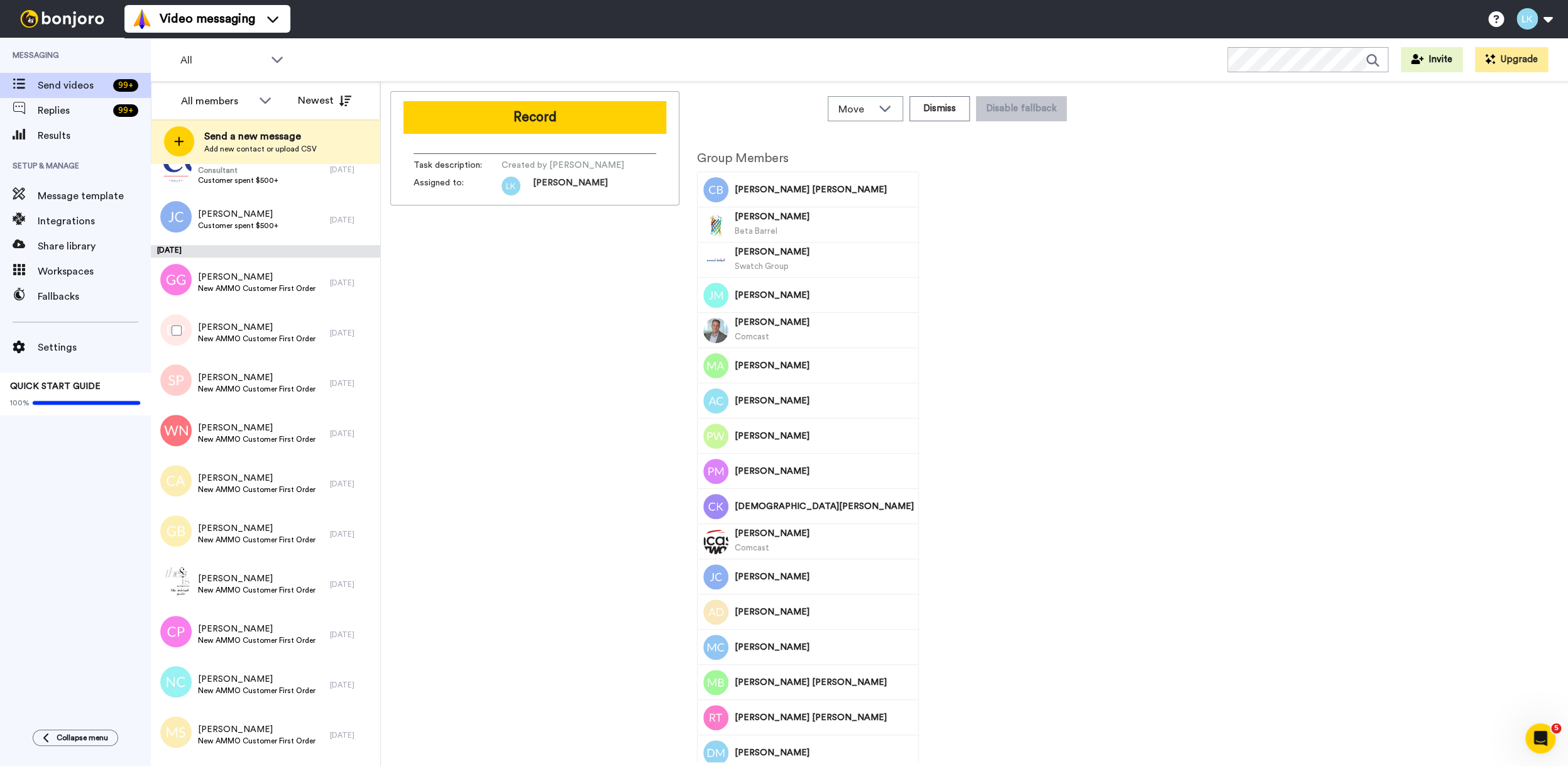
scroll to position [303, 0]
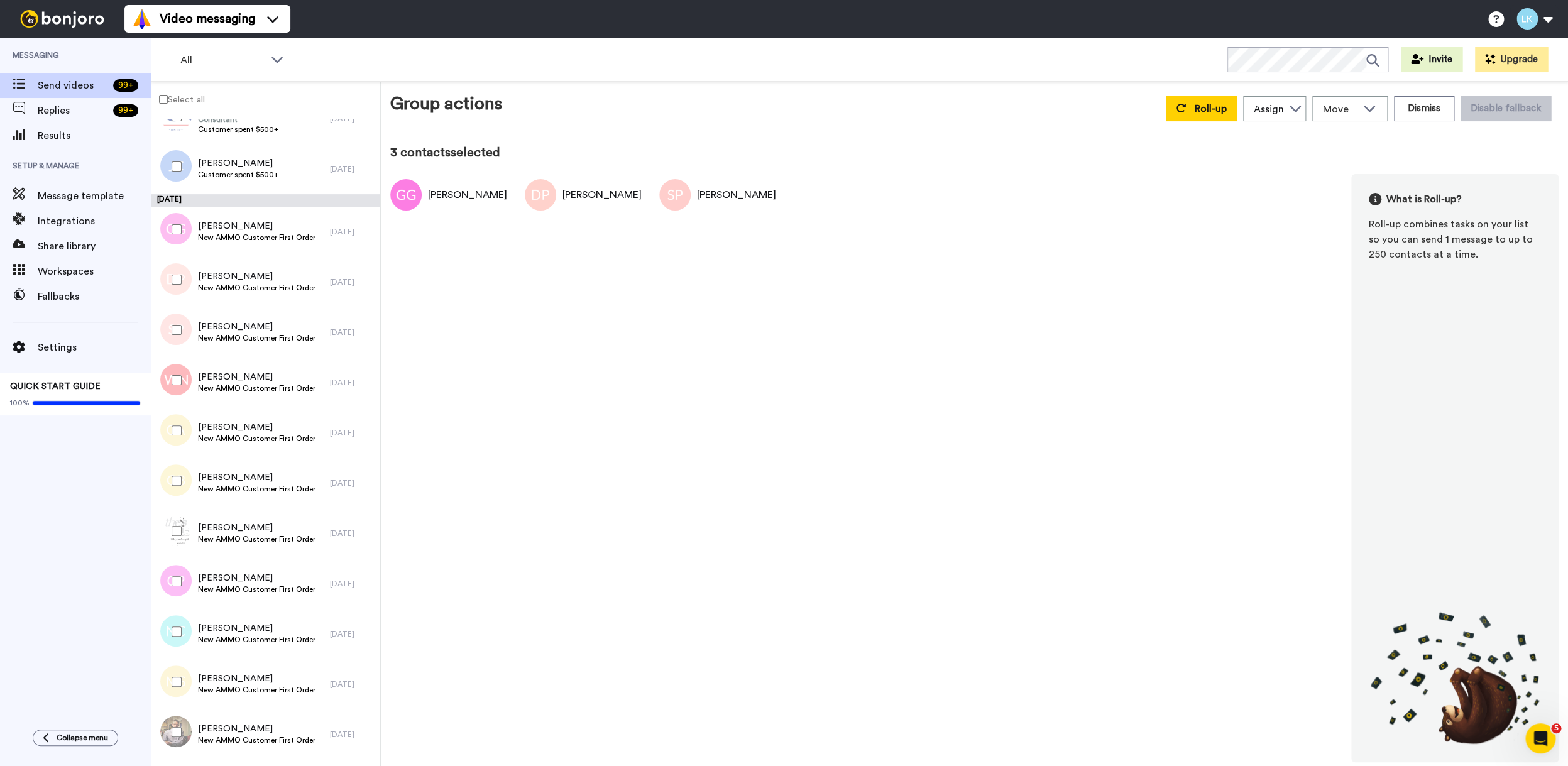
click at [179, 375] on div at bounding box center [174, 380] width 45 height 44
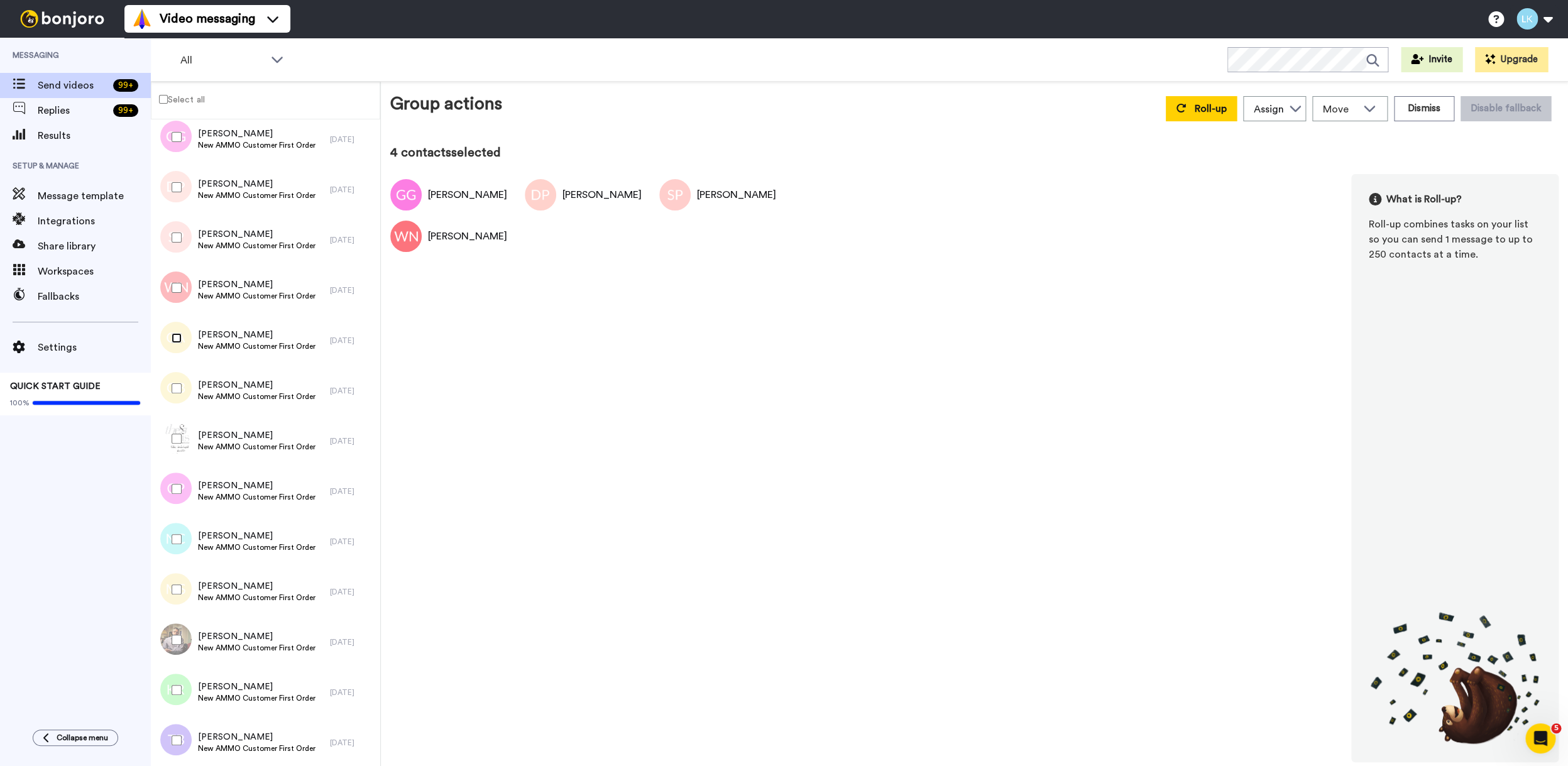
click at [180, 340] on div at bounding box center [174, 338] width 45 height 44
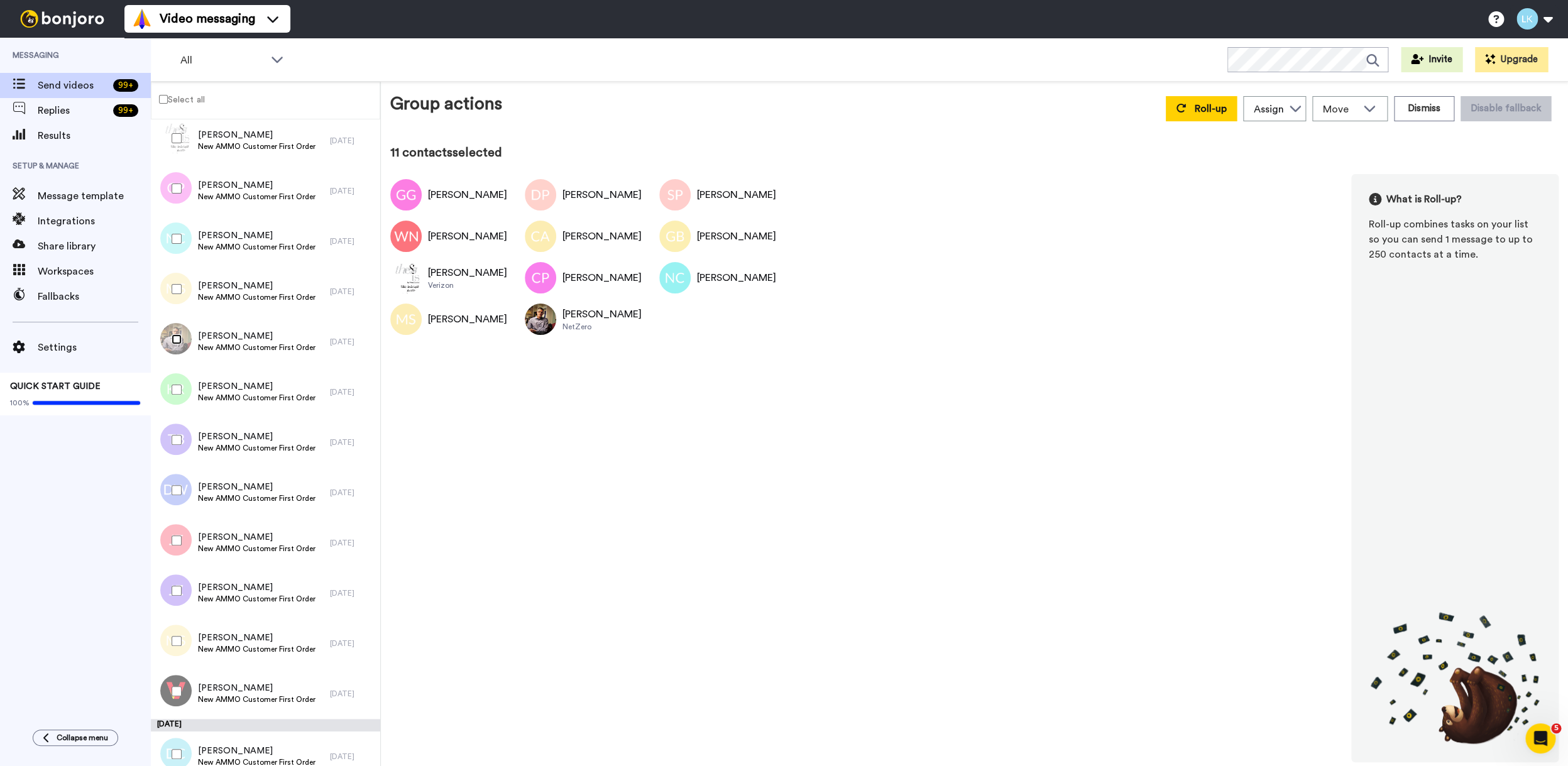
scroll to position [698, 0]
click at [172, 439] on div at bounding box center [174, 436] width 45 height 44
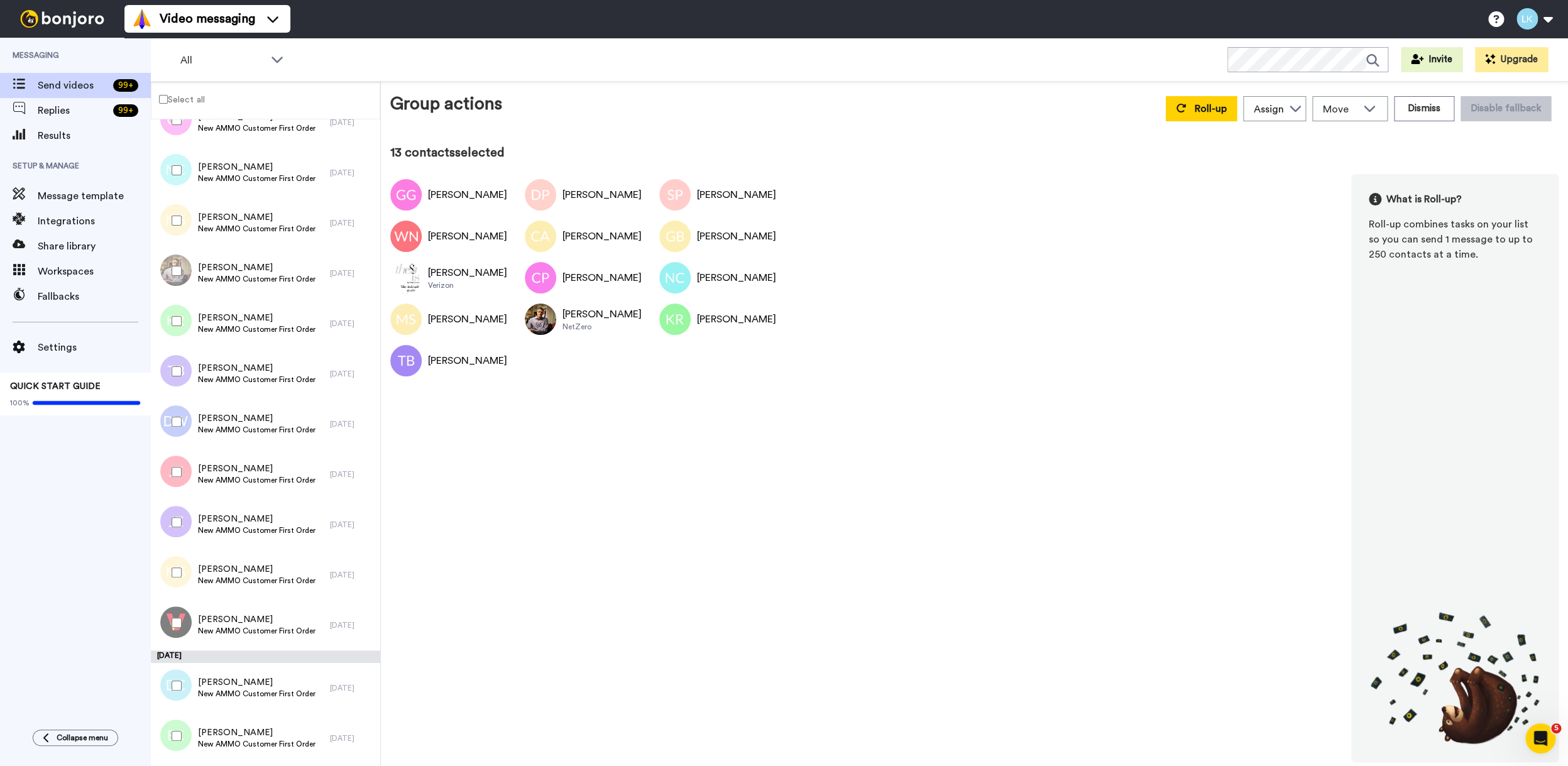
scroll to position [764, 0]
click at [179, 426] on div at bounding box center [174, 421] width 45 height 44
click at [177, 477] on div at bounding box center [174, 471] width 45 height 44
click at [181, 525] on div at bounding box center [174, 522] width 45 height 44
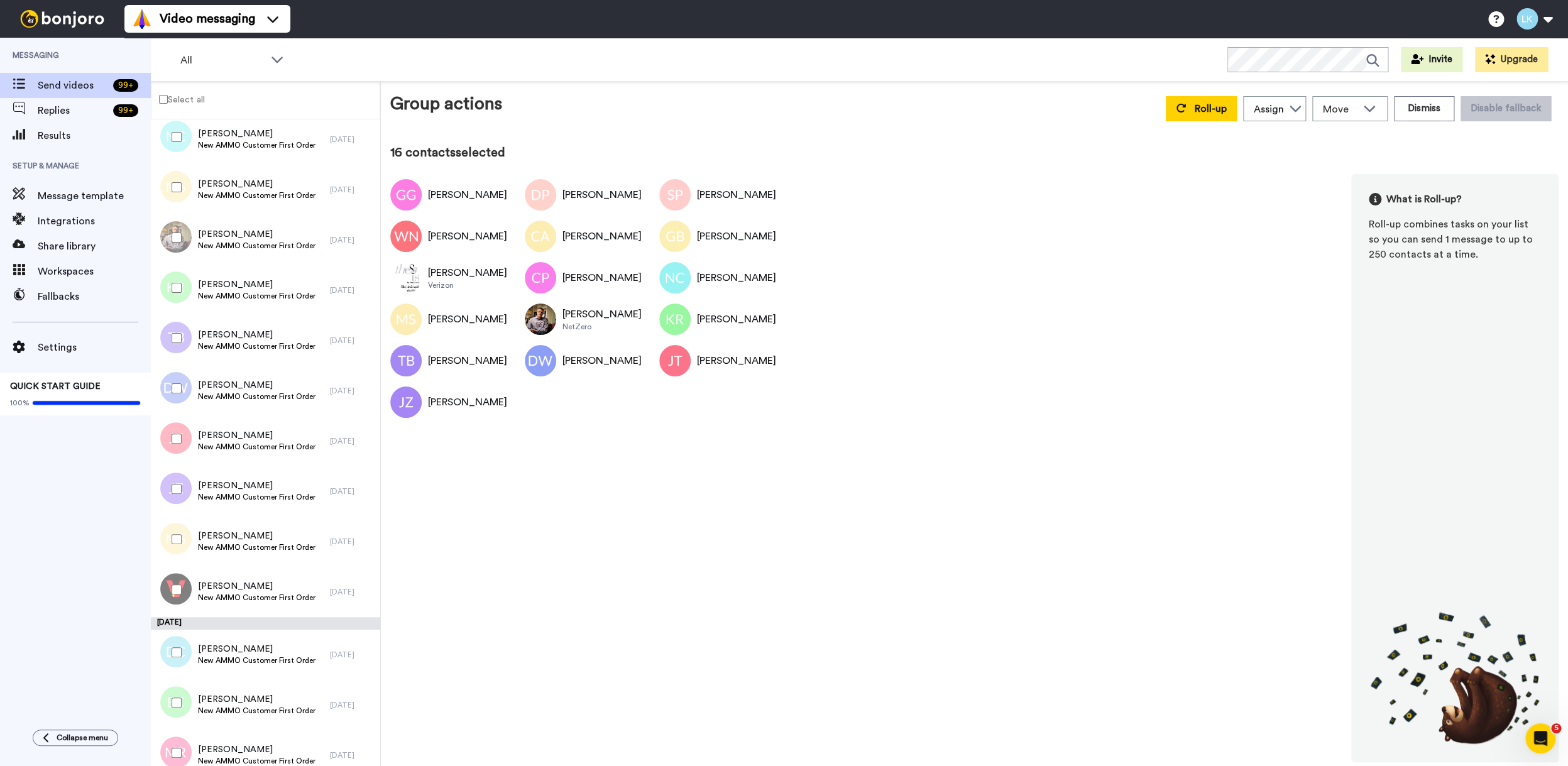
scroll to position [818, 0]
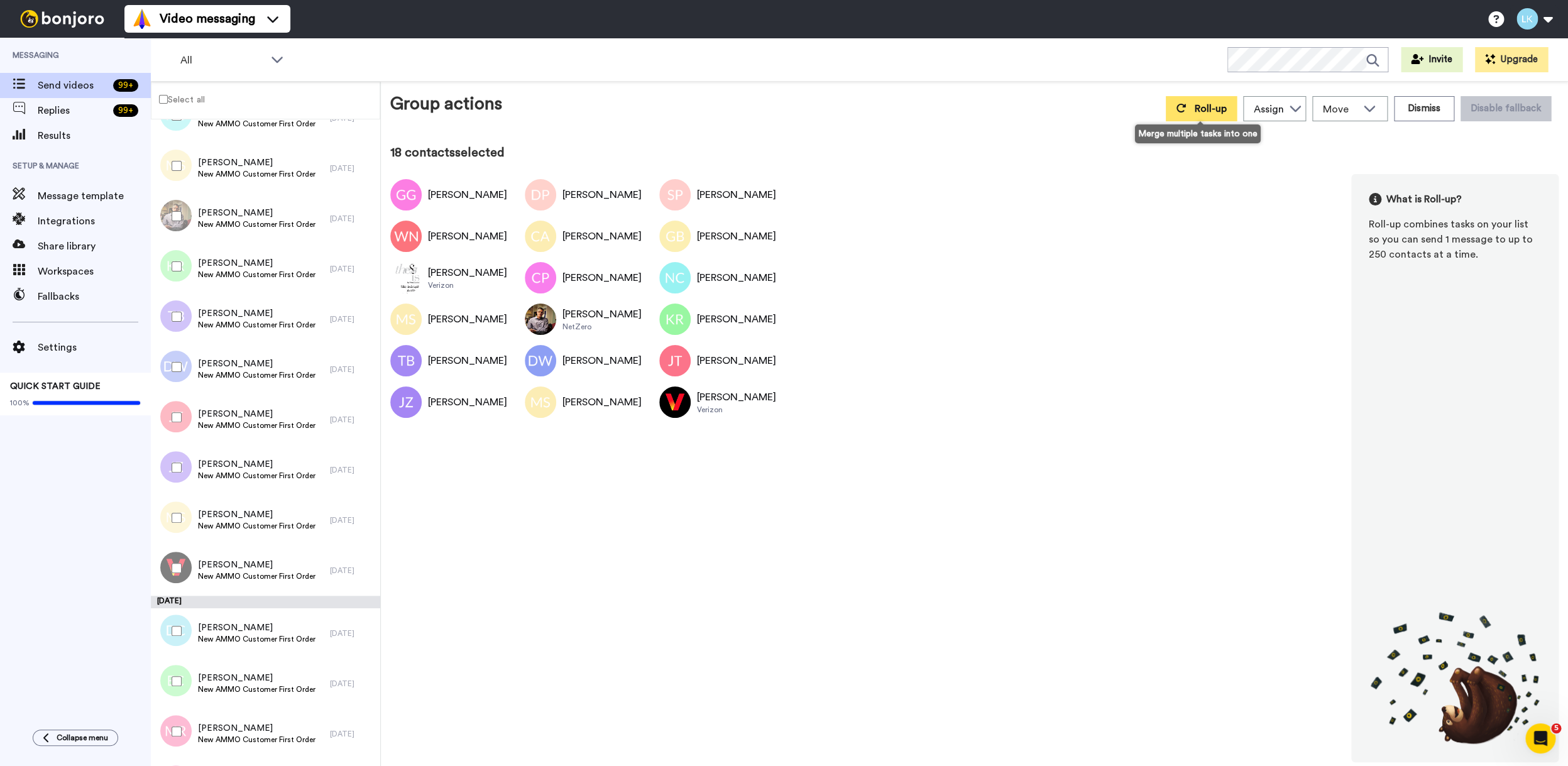
click at [1181, 111] on icon at bounding box center [1181, 108] width 10 height 10
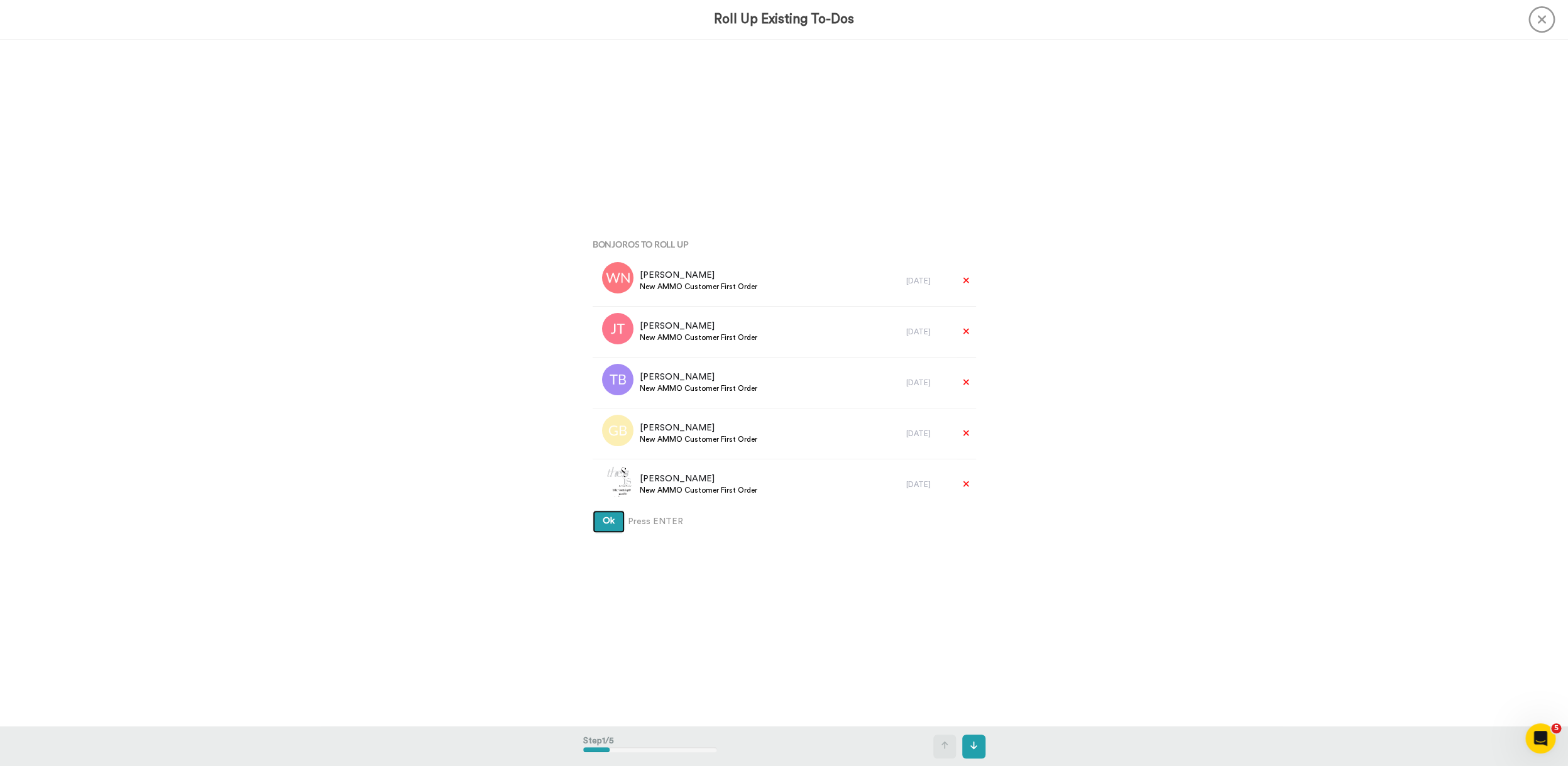
click at [593, 510] on button "Ok" at bounding box center [609, 522] width 32 height 23
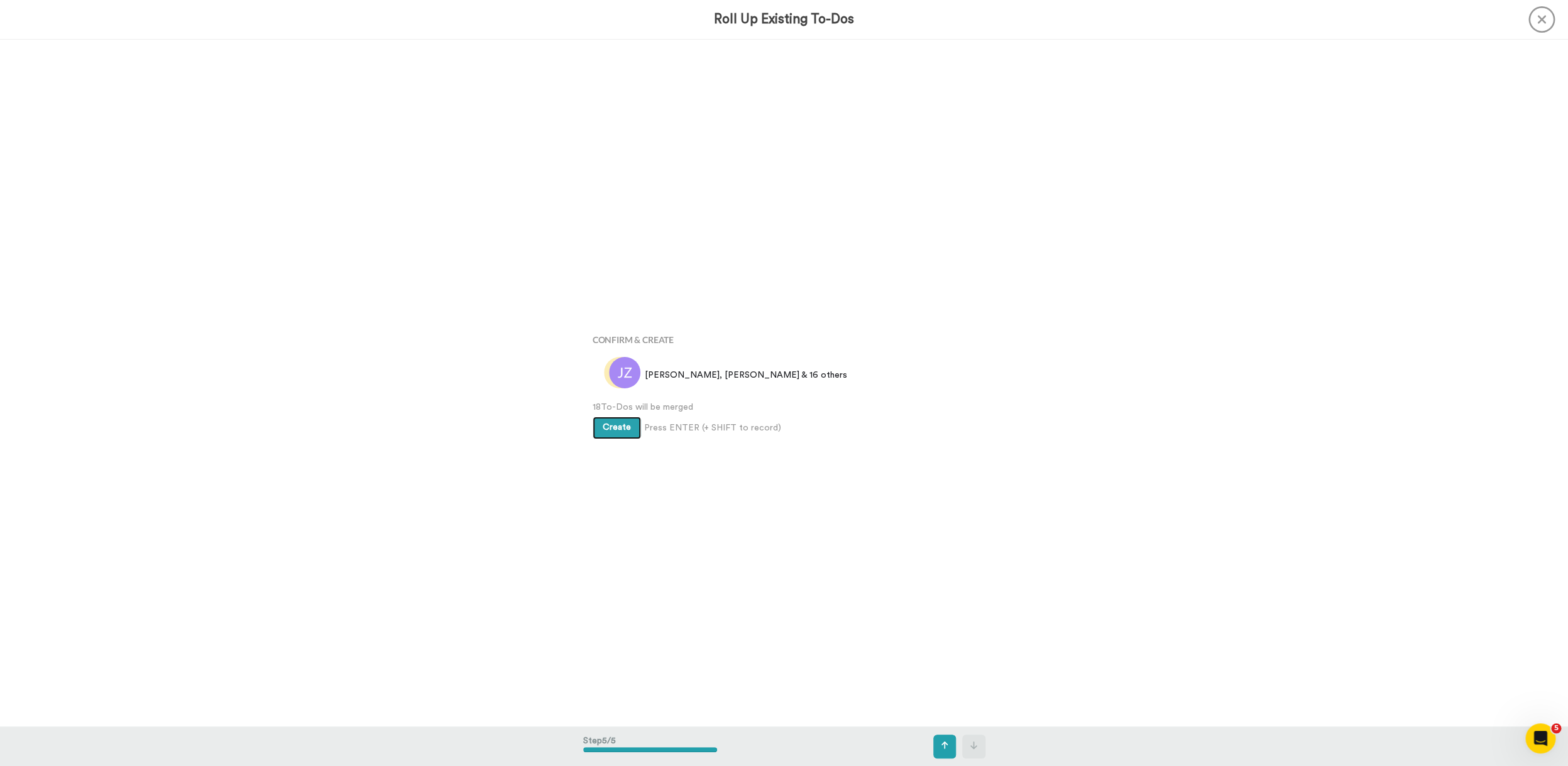
scroll to position [2747, 0]
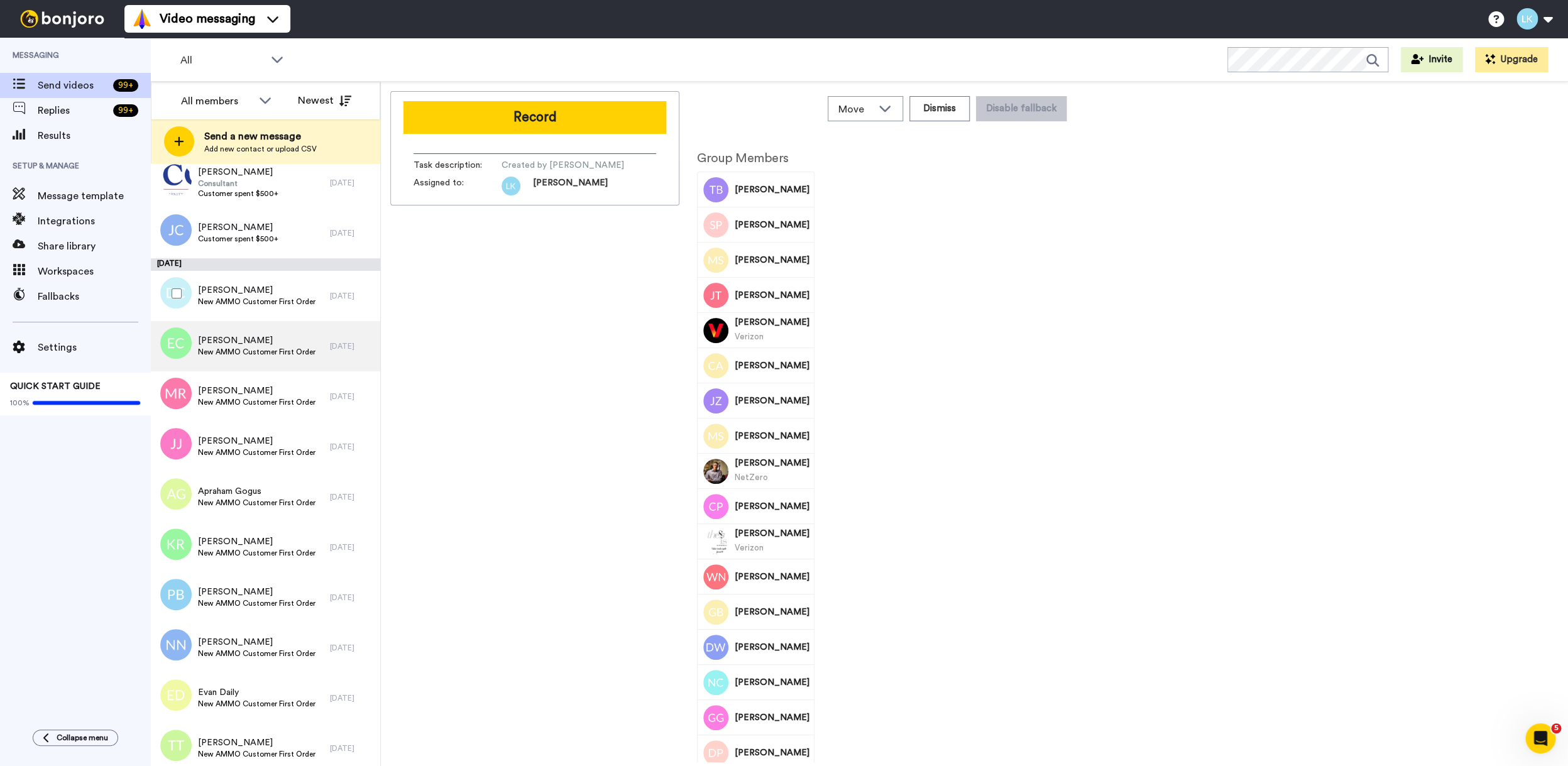
scroll to position [334, 0]
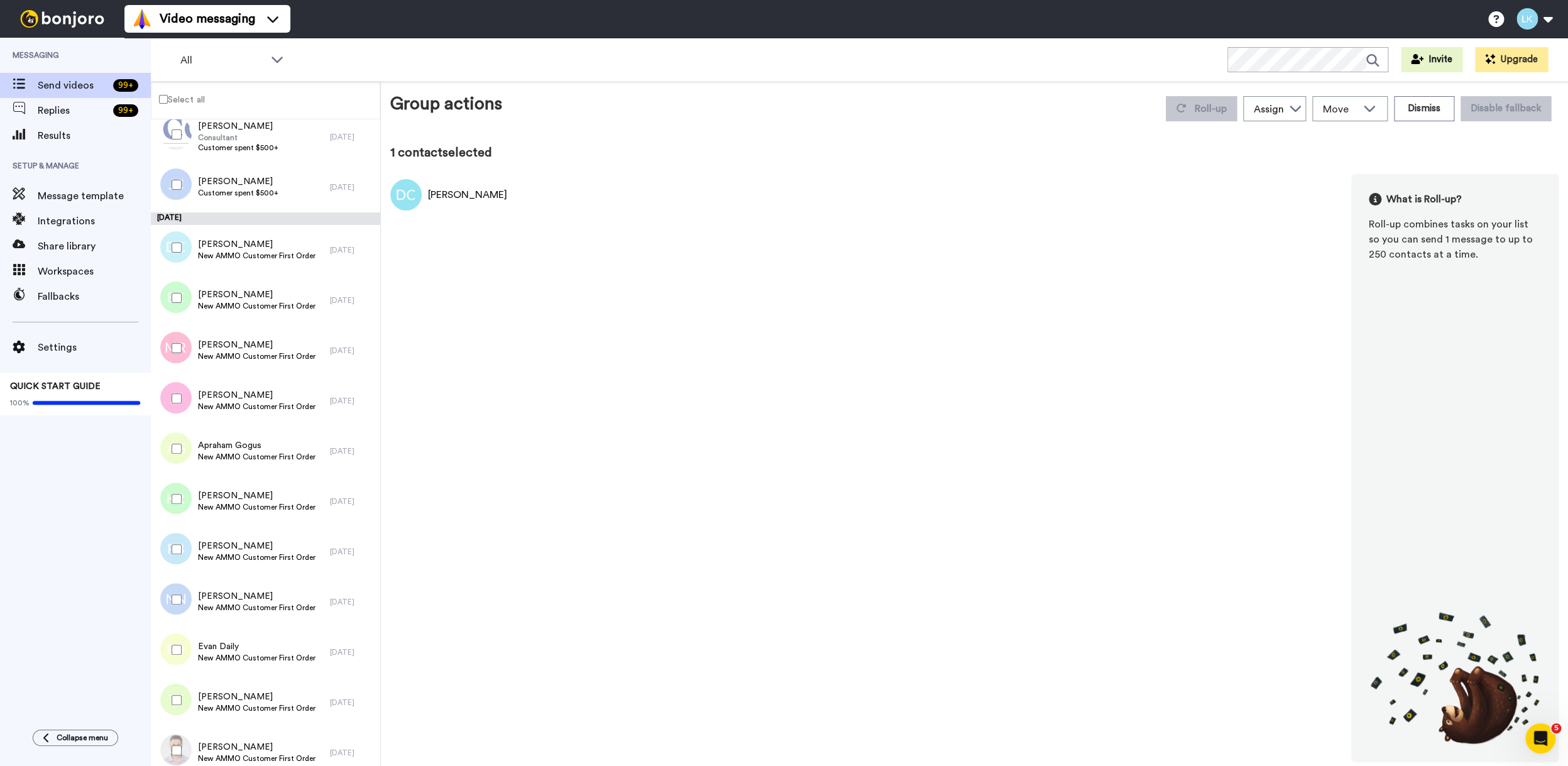
click at [179, 303] on div at bounding box center [174, 298] width 45 height 44
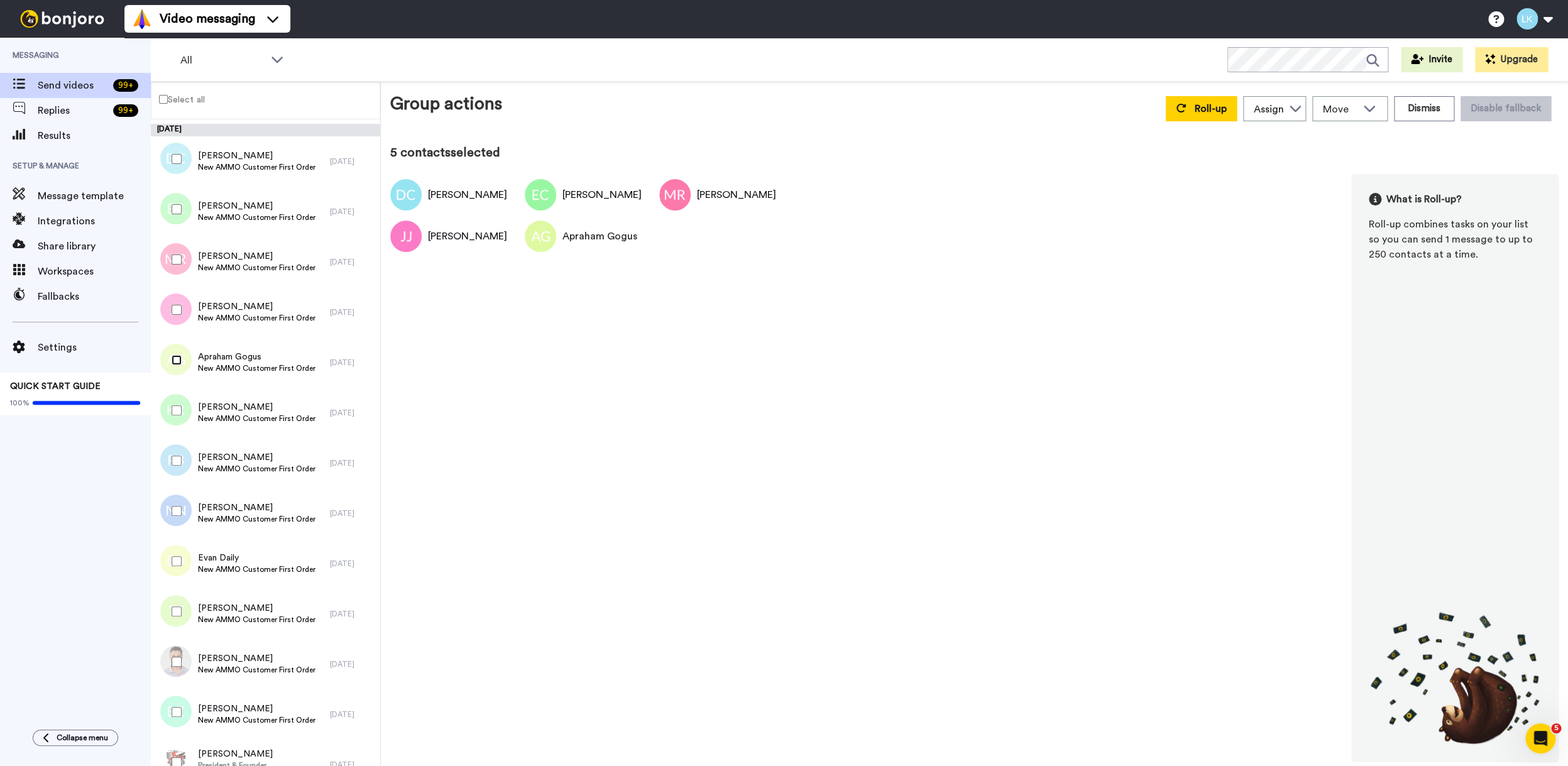
scroll to position [427, 0]
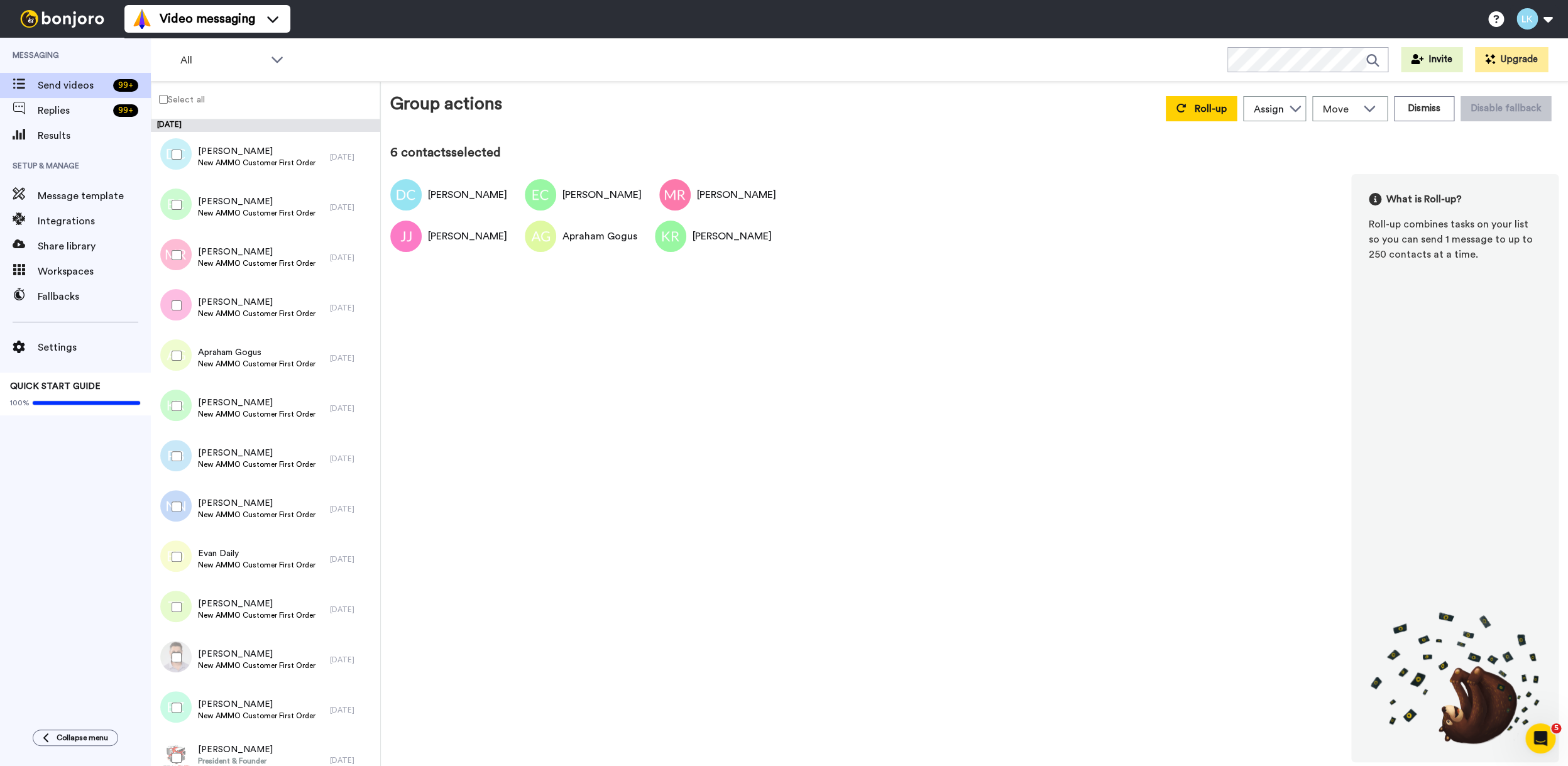
click at [177, 463] on div at bounding box center [174, 456] width 45 height 44
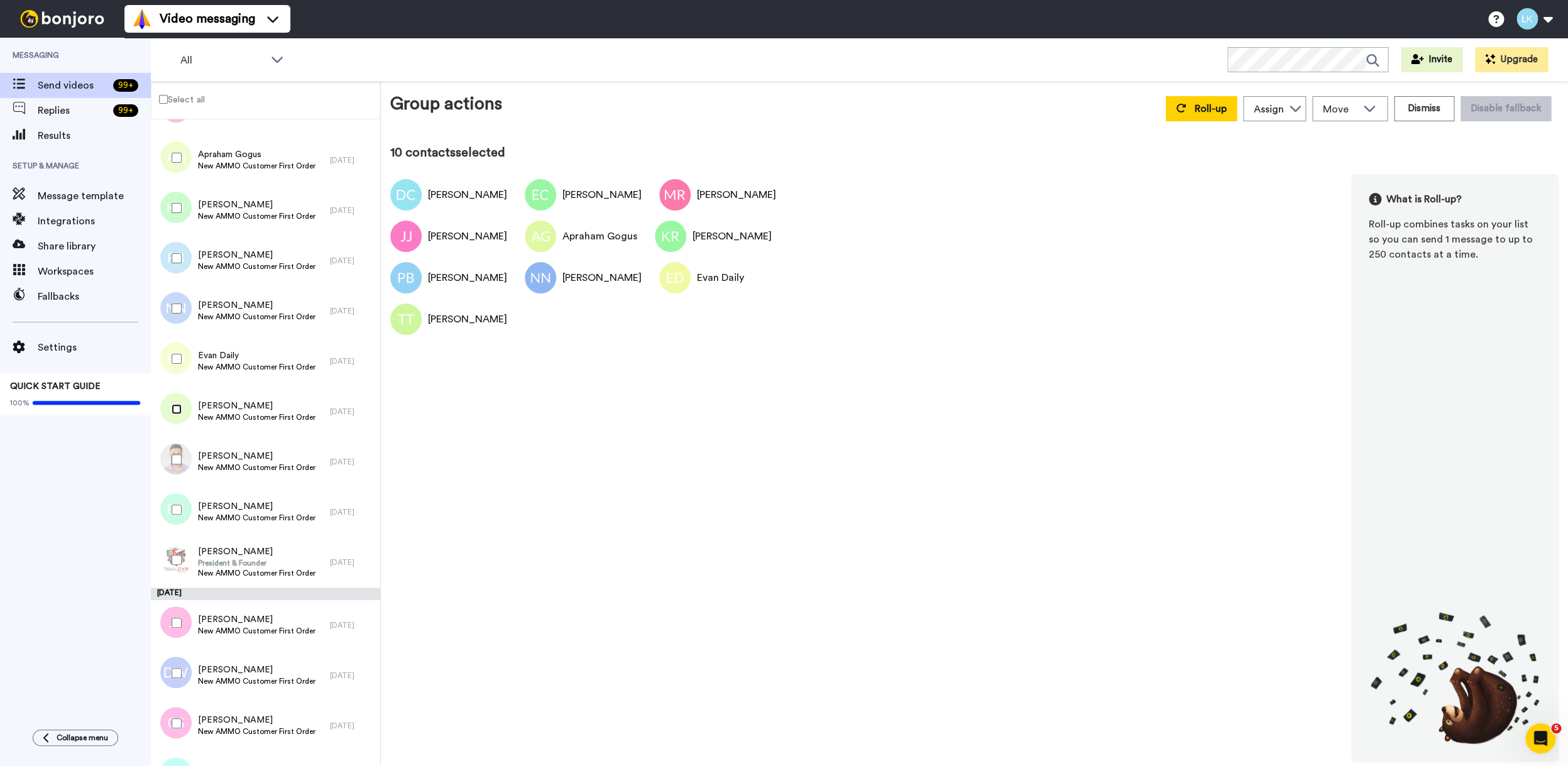
scroll to position [629, 0]
click at [175, 512] on div at bounding box center [174, 506] width 45 height 44
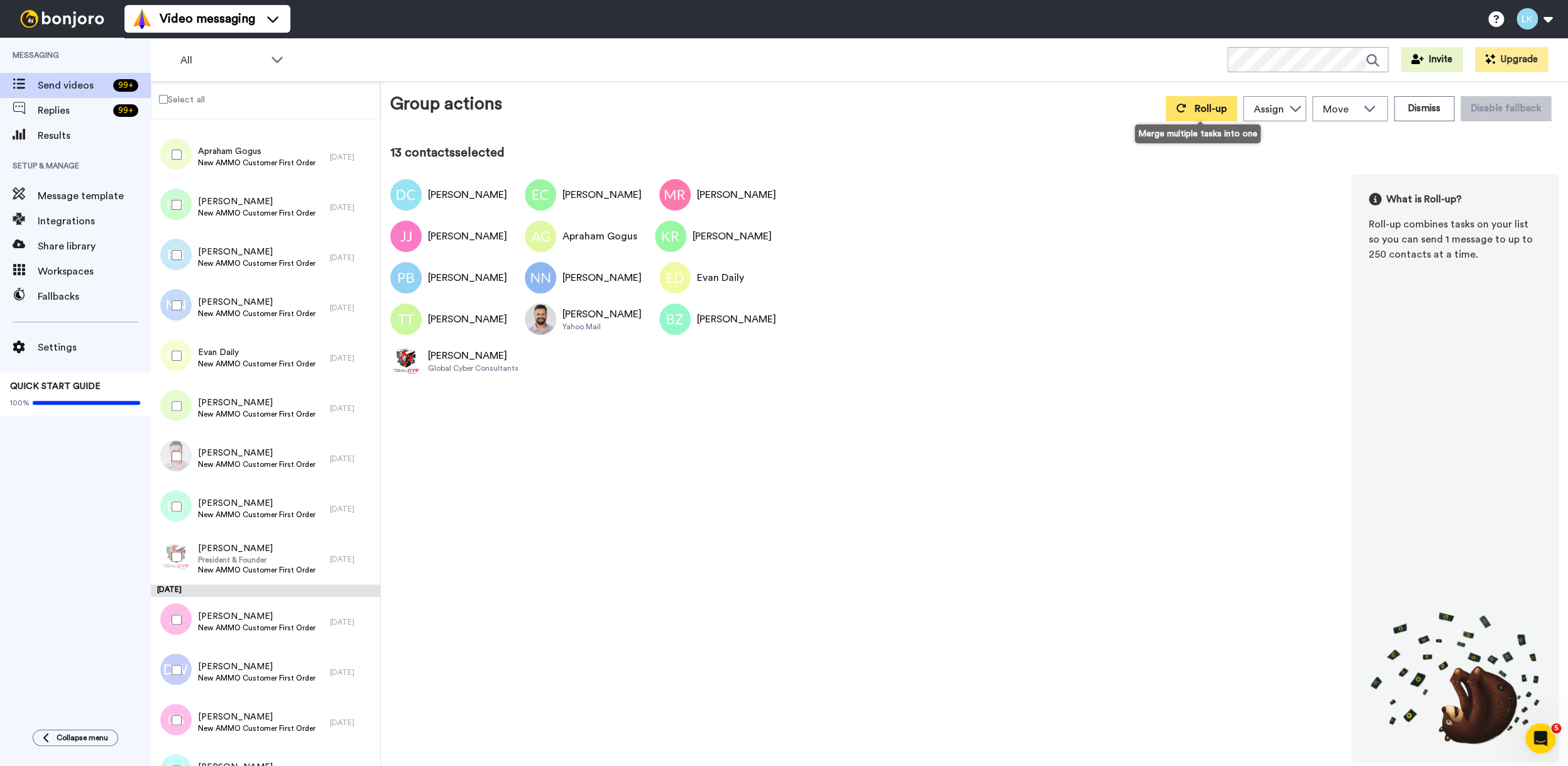
click at [1181, 111] on icon at bounding box center [1181, 108] width 10 height 10
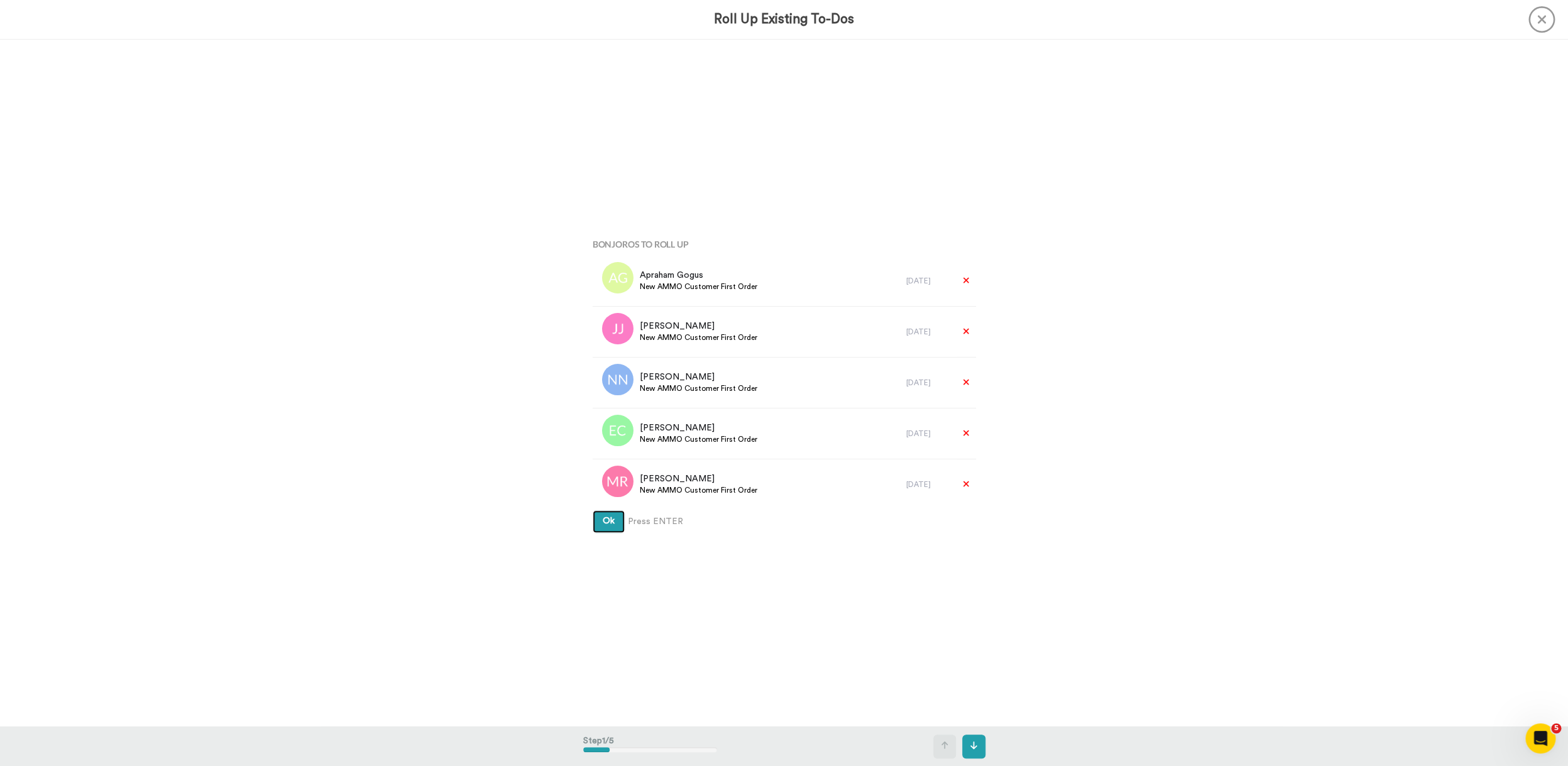
click at [593, 510] on button "Ok" at bounding box center [609, 522] width 32 height 23
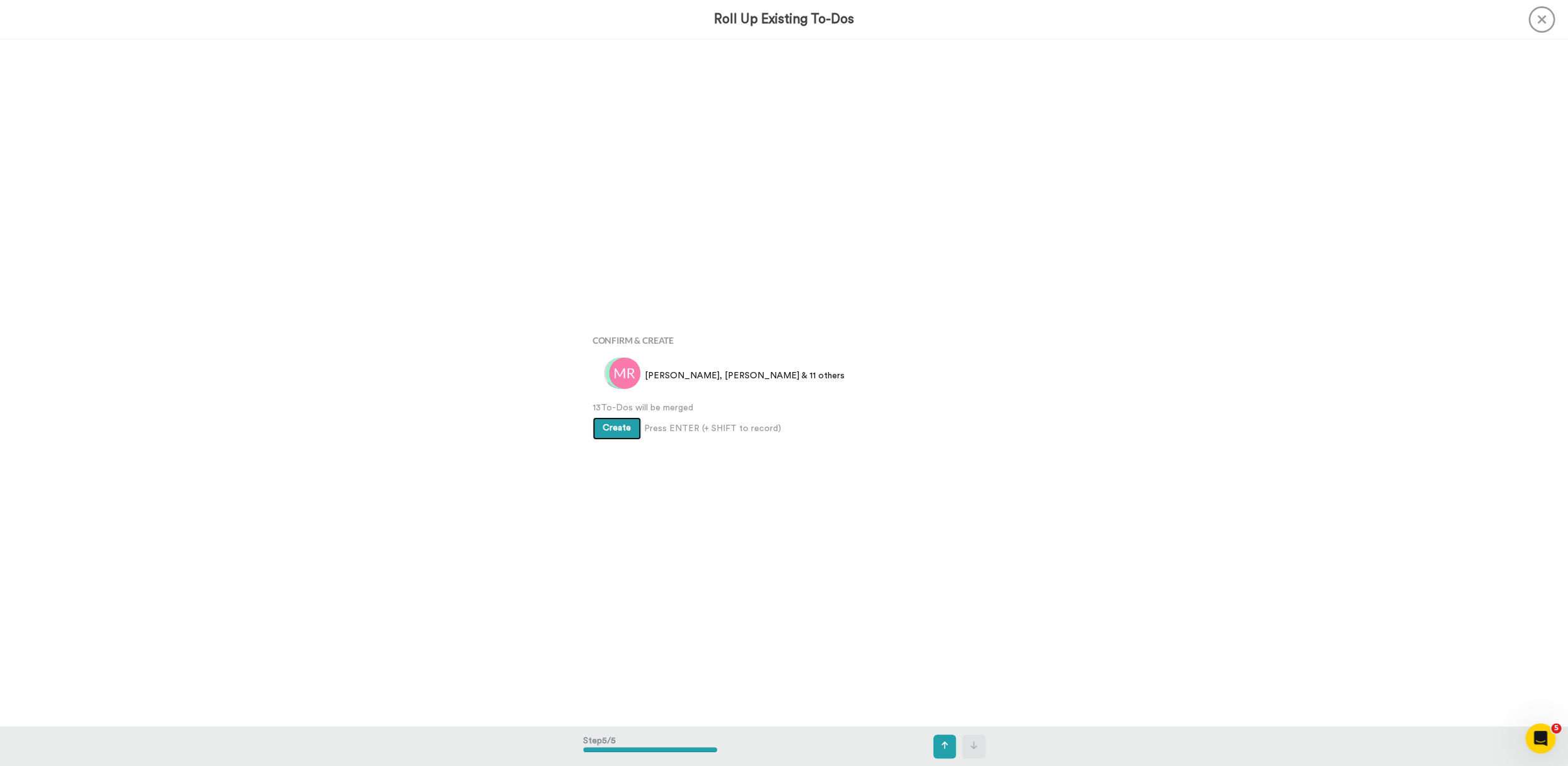
scroll to position [2747, 0]
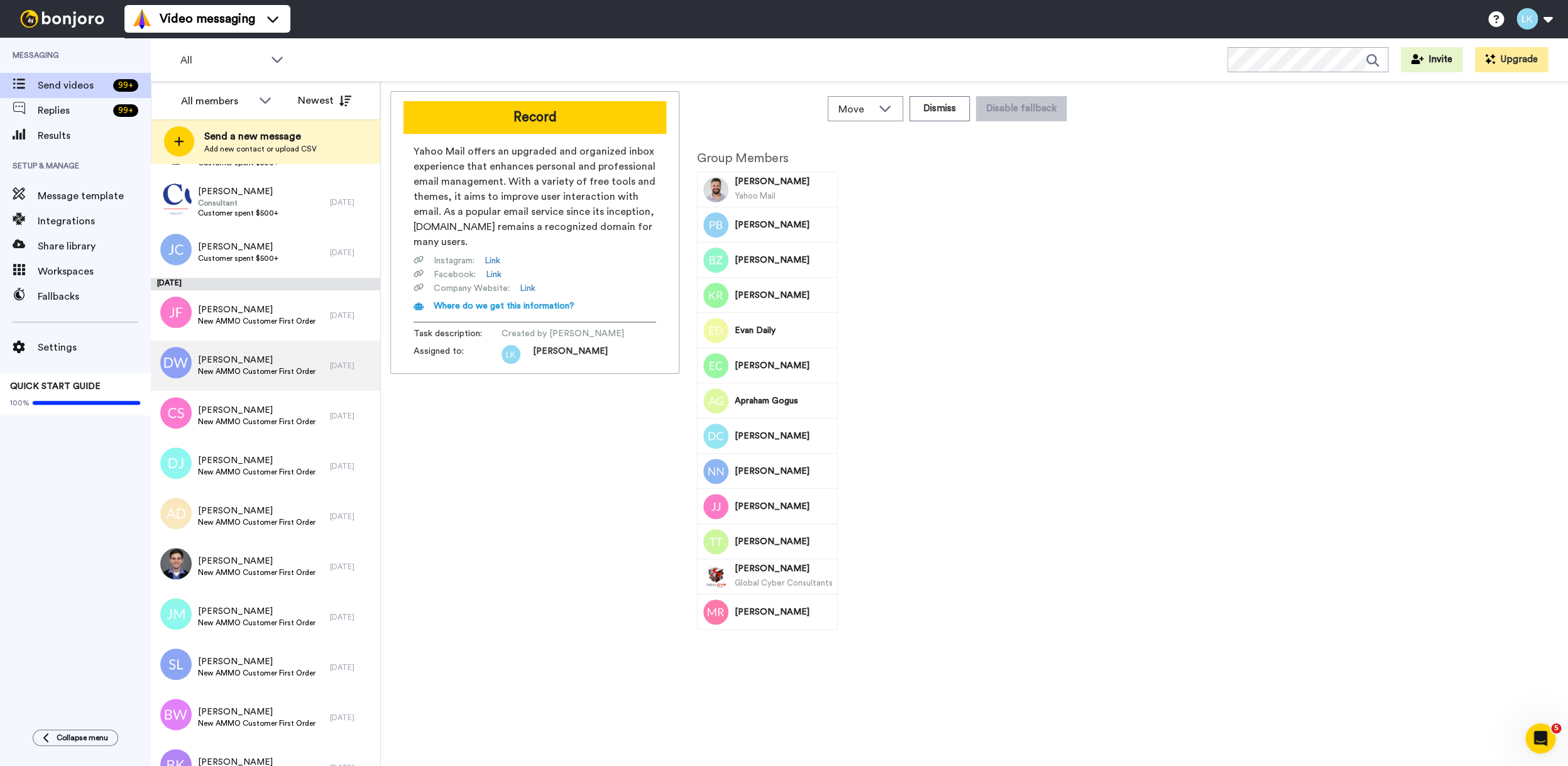
scroll to position [364, 0]
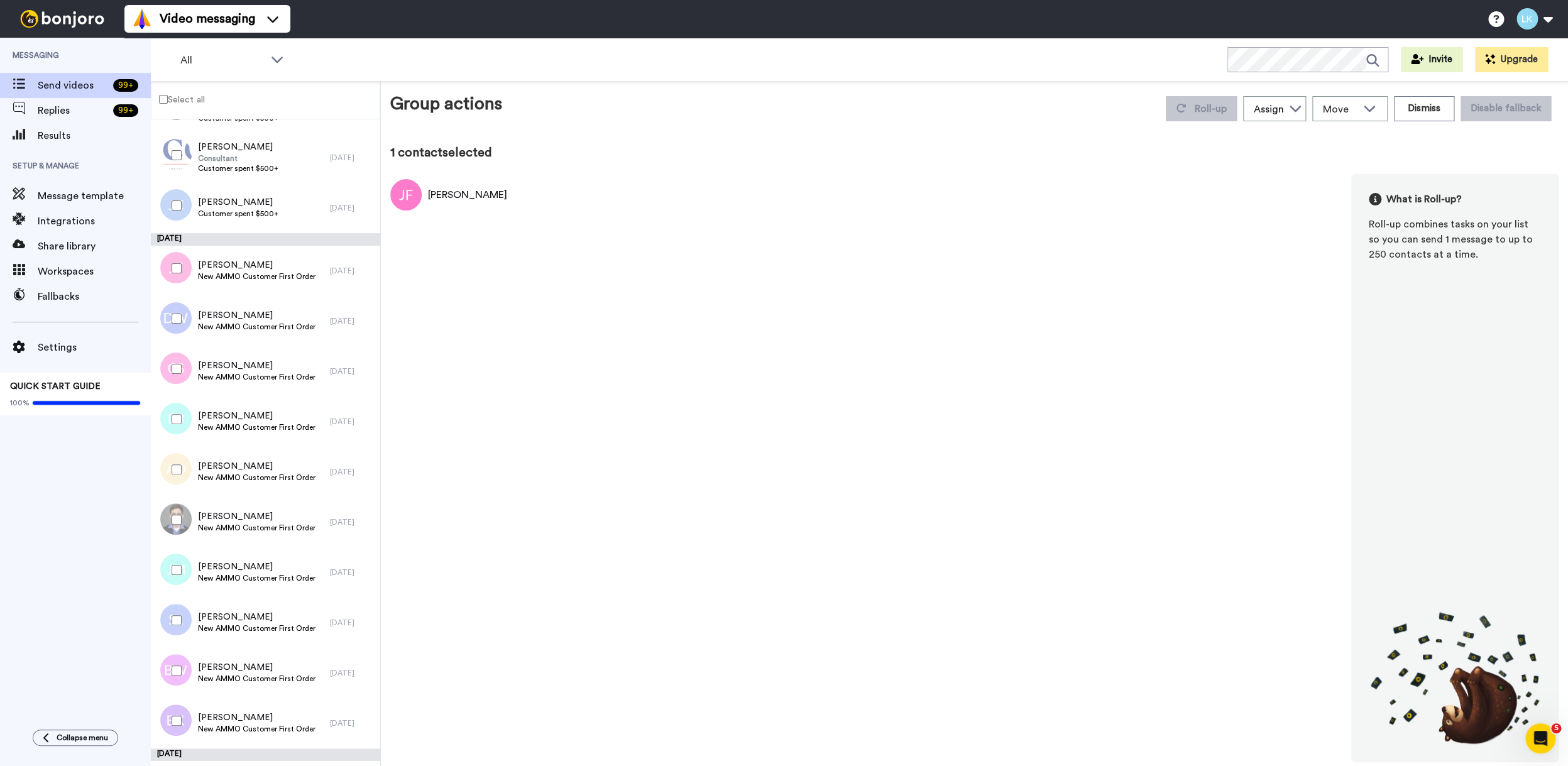
click at [177, 325] on div at bounding box center [174, 318] width 45 height 44
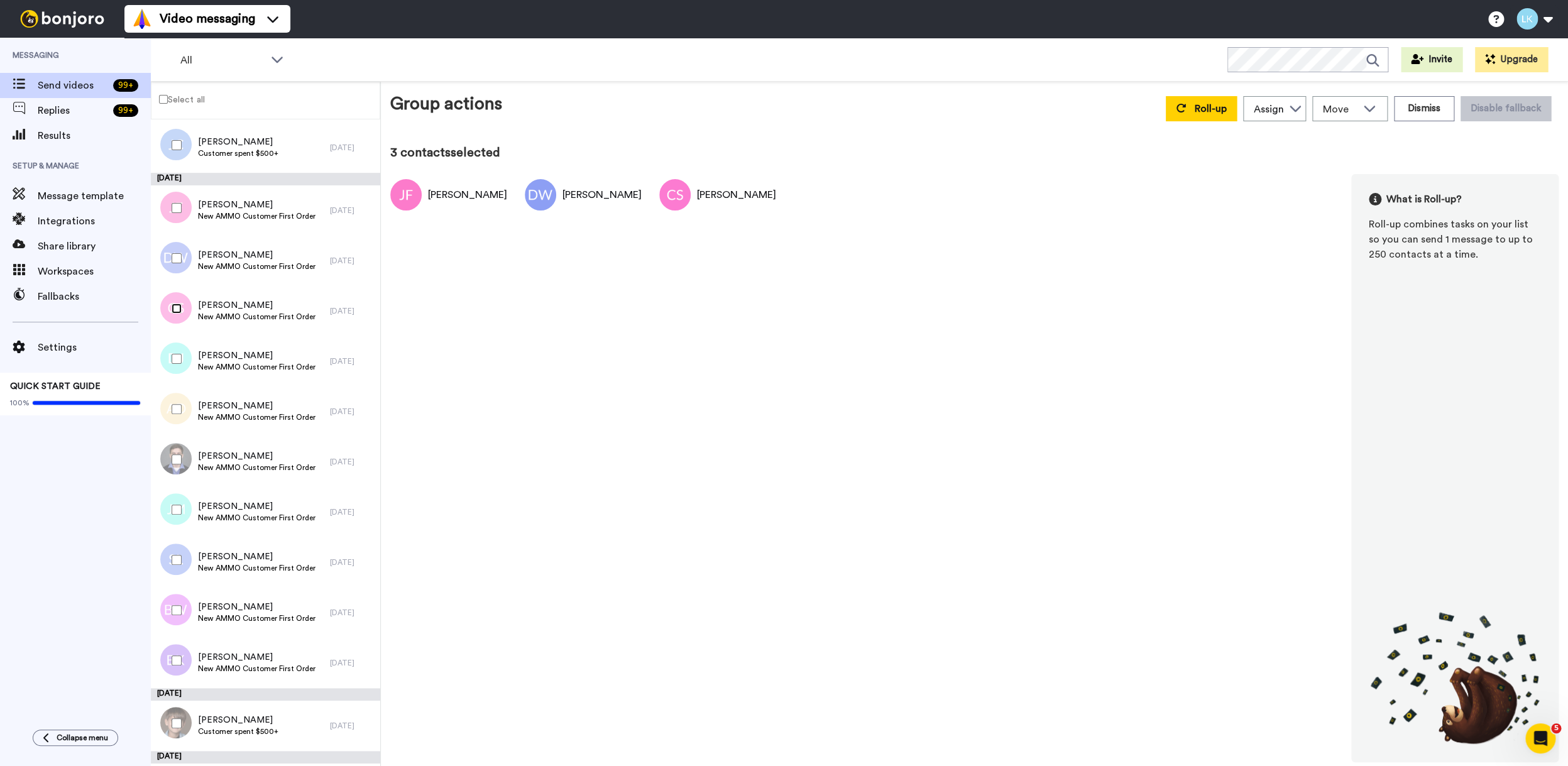
scroll to position [425, 0]
click at [171, 412] on div at bounding box center [174, 408] width 45 height 44
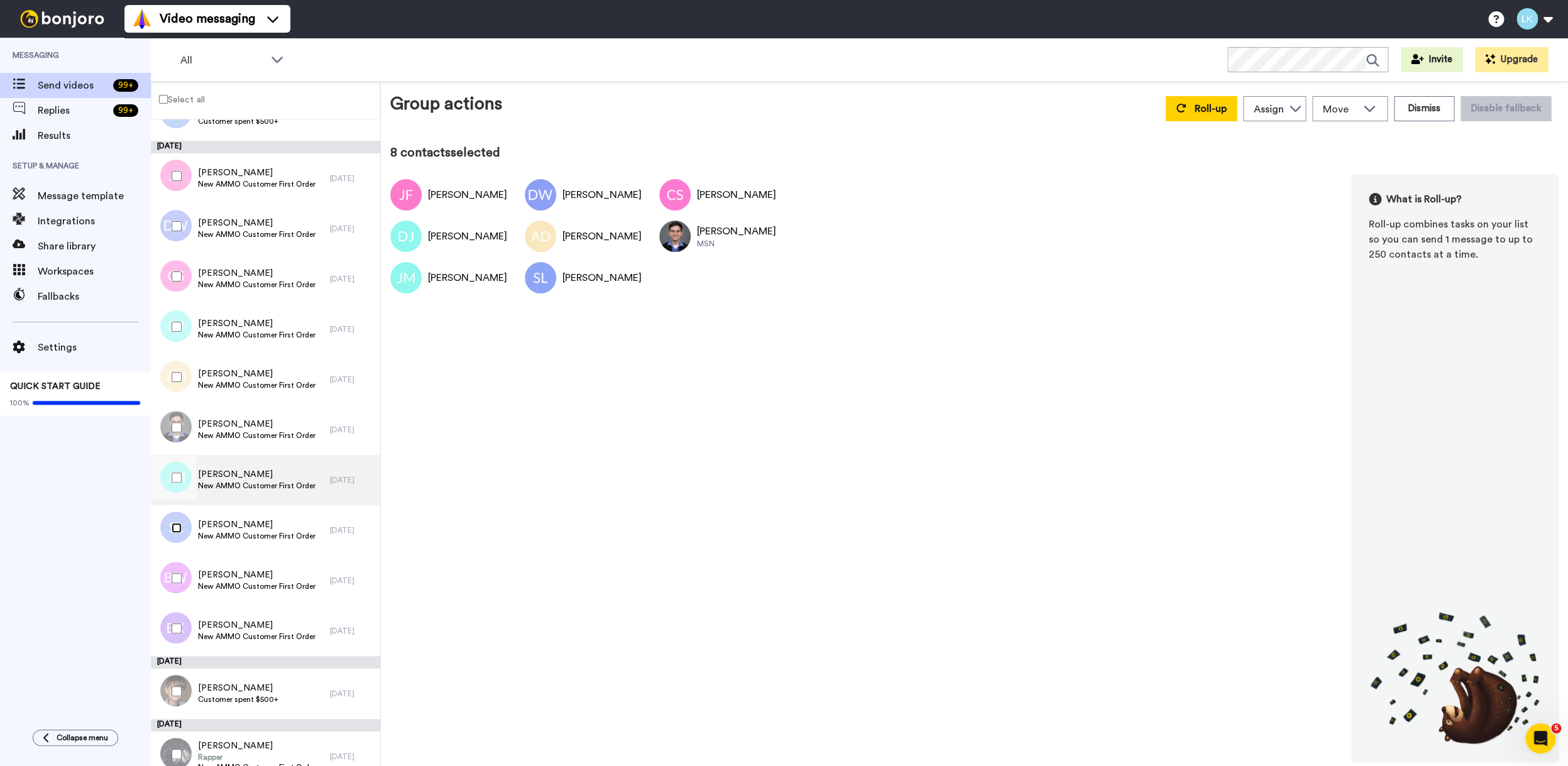
scroll to position [487, 0]
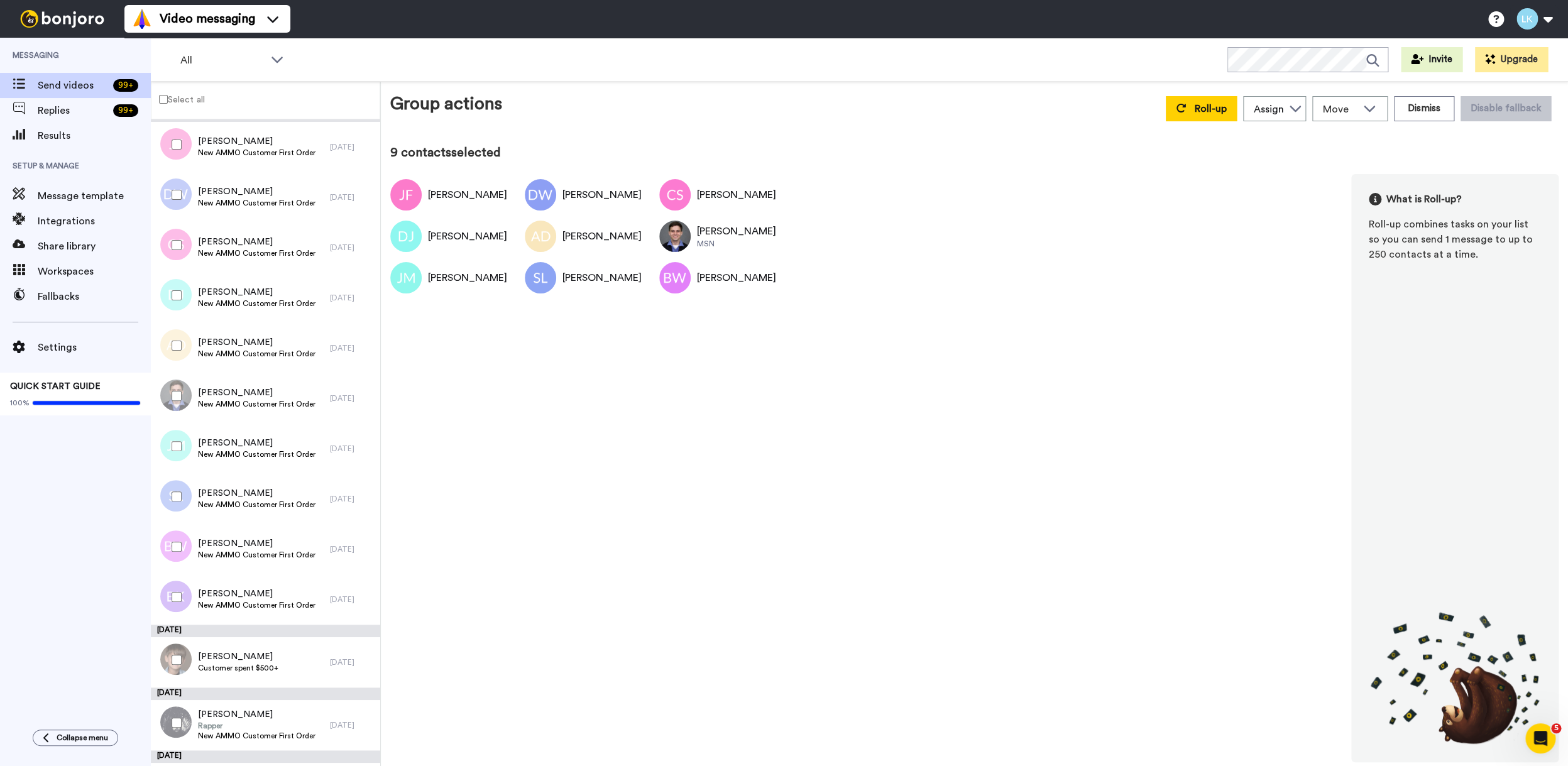
click at [174, 591] on div at bounding box center [174, 597] width 45 height 44
click at [1216, 110] on span "Roll-up" at bounding box center [1210, 109] width 32 height 10
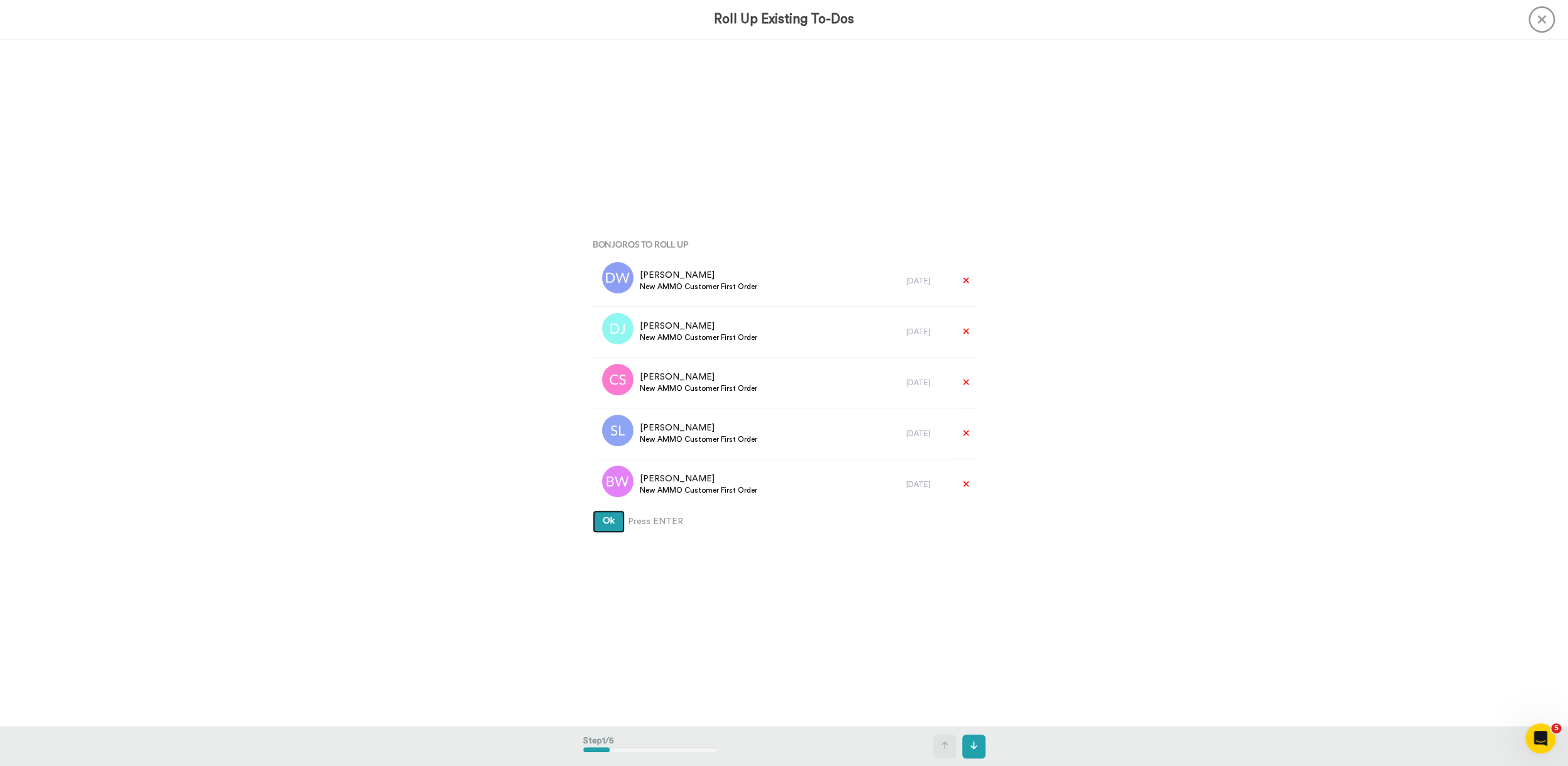
click at [593, 510] on button "Ok" at bounding box center [609, 522] width 32 height 23
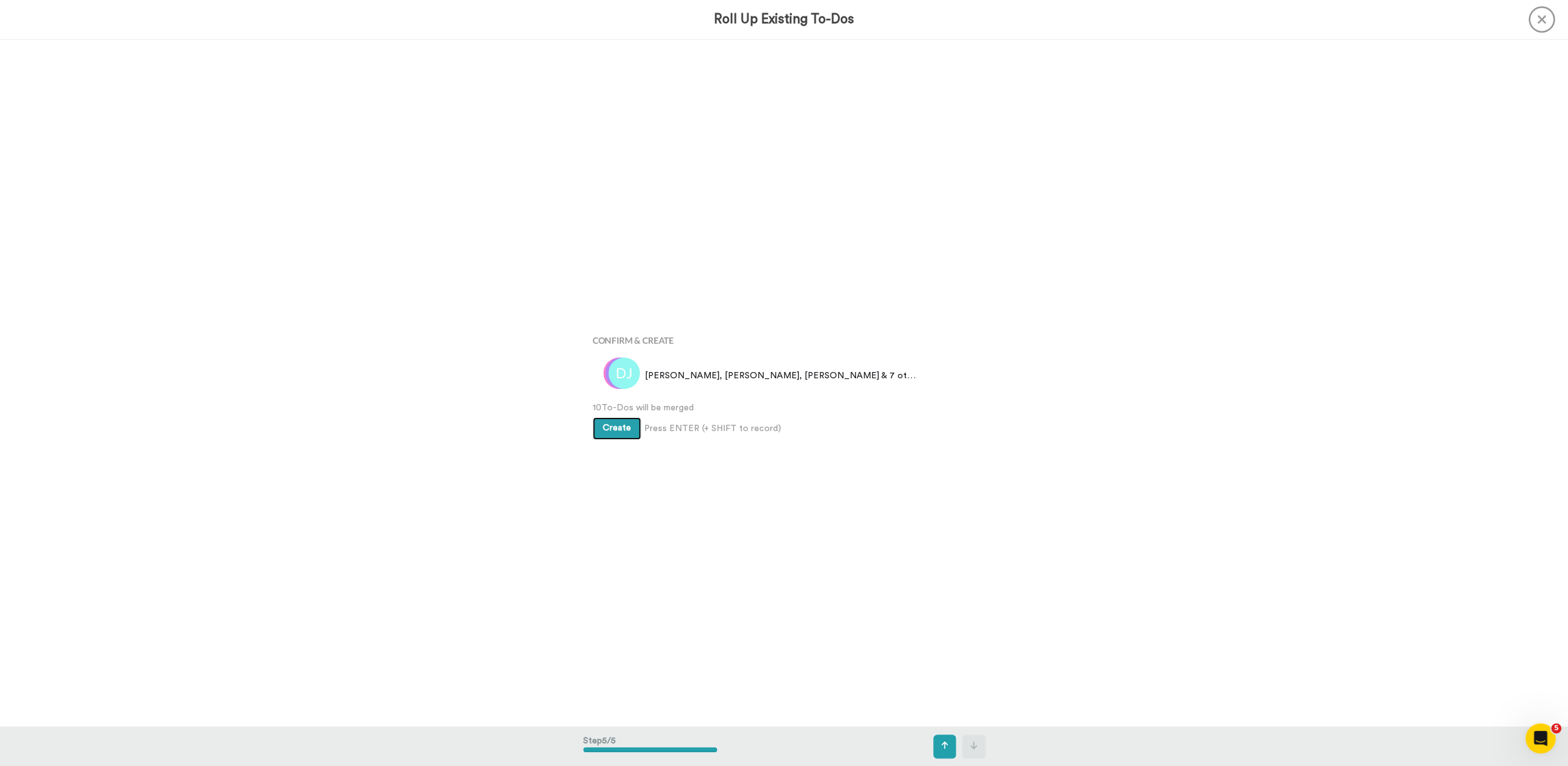
scroll to position [2747, 0]
